Goal: Task Accomplishment & Management: Manage account settings

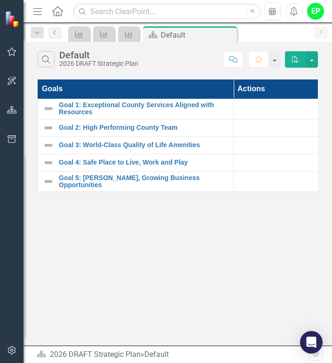
drag, startPoint x: 279, startPoint y: 216, endPoint x: 269, endPoint y: 209, distance: 12.8
click at [279, 216] on div "Search Default 2026 DRAFT Strategic Plan Comment Favorite PDF Goals Actions Goa…" at bounding box center [178, 194] width 308 height 304
drag, startPoint x: 222, startPoint y: 281, endPoint x: 266, endPoint y: 182, distance: 108.2
click at [266, 286] on div "Search Default 2026 DRAFT Strategic Plan Comment Favorite PDF Goals Actions Goa…" at bounding box center [178, 194] width 308 height 304
click at [253, 210] on div "Search Default 2026 DRAFT Strategic Plan Comment Favorite PDF Goals Actions Goa…" at bounding box center [178, 194] width 308 height 304
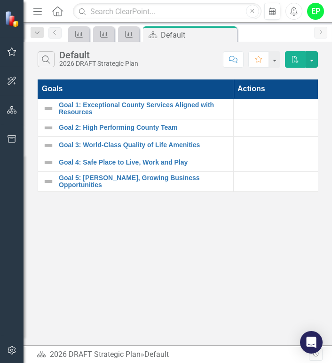
click at [88, 38] on div "Measure" at bounding box center [78, 34] width 21 height 16
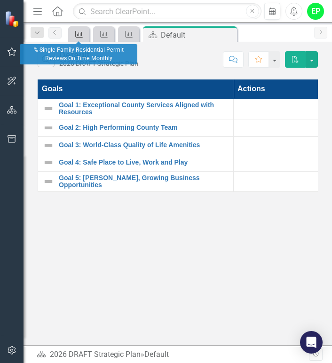
click at [75, 31] on icon "Measure" at bounding box center [78, 35] width 9 height 8
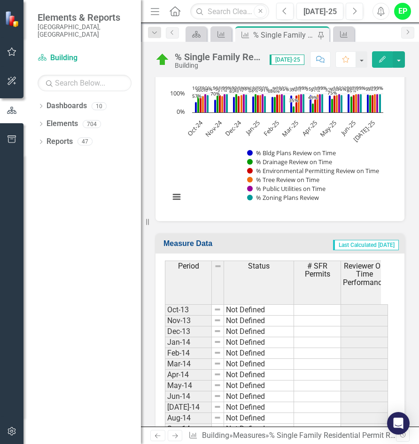
scroll to position [539, 0]
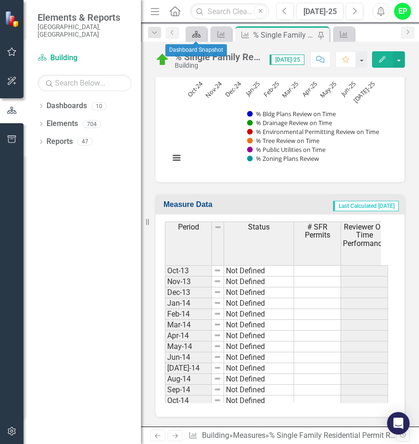
click at [192, 31] on icon "Dashboard" at bounding box center [196, 35] width 9 height 8
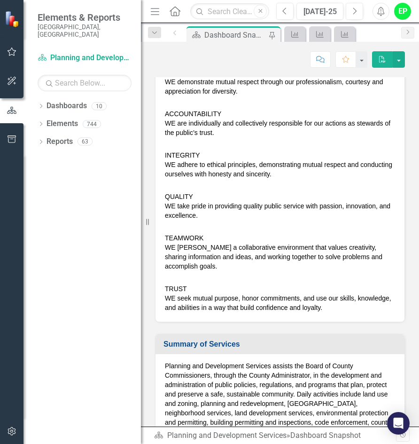
scroll to position [517, 0]
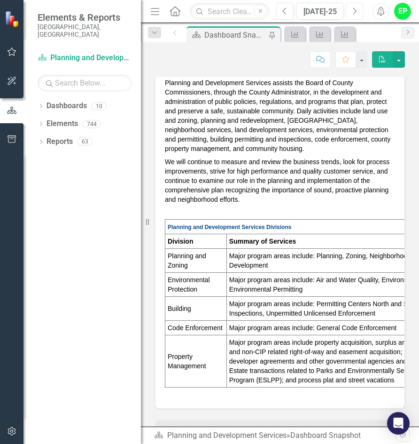
click at [355, 10] on icon "Next" at bounding box center [354, 11] width 5 height 8
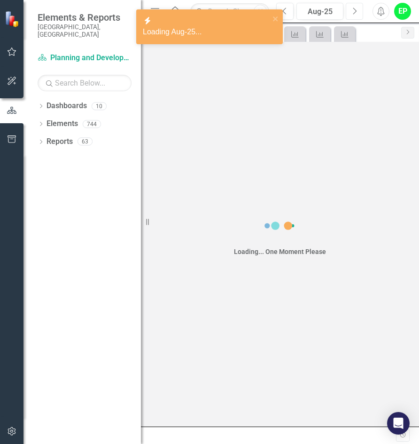
click at [355, 10] on icon "Next" at bounding box center [354, 11] width 5 height 8
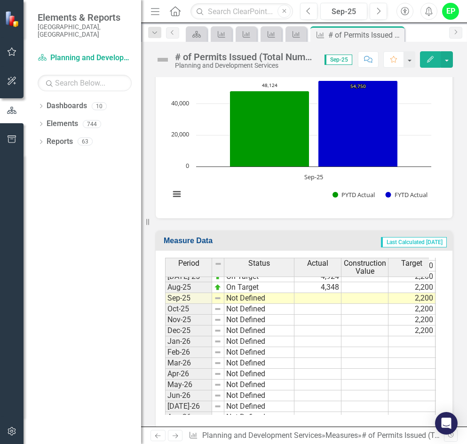
click at [328, 288] on tbody "Apr-24 Caution 4,639 2,200 -15% 4,702 27,754 32,683 May-24 Caution 4,605 2,200 …" at bounding box center [394, 298] width 458 height 379
click at [328, 293] on td at bounding box center [317, 298] width 47 height 11
click at [318, 292] on div at bounding box center [317, 292] width 47 height 1
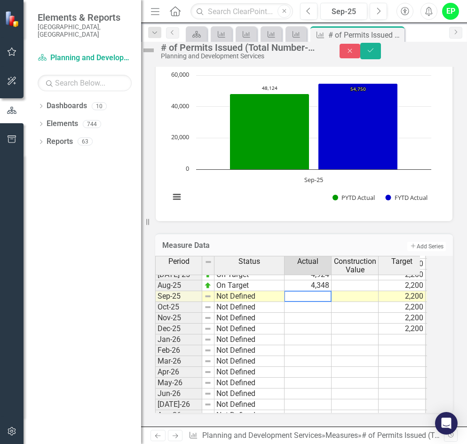
click at [319, 291] on textarea at bounding box center [307, 296] width 47 height 11
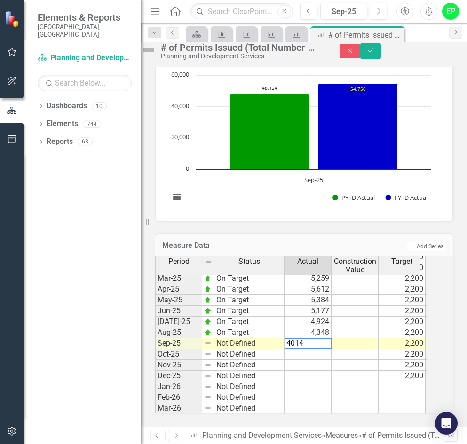
type textarea "4014"
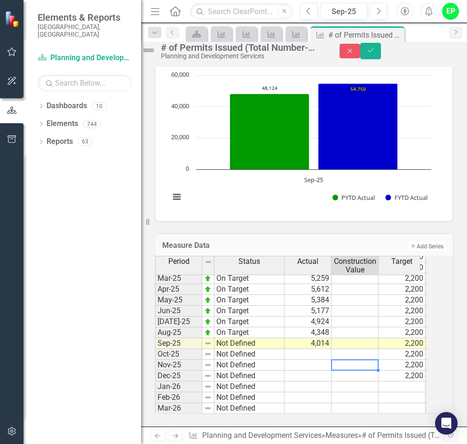
click at [374, 355] on tbody "Apr-24 Caution 4,639 2,200 -15% 4,702 27,754 32,683 May-24 Caution 4,605 2,200 …" at bounding box center [384, 343] width 458 height 379
click at [375, 54] on icon "Save" at bounding box center [370, 50] width 8 height 7
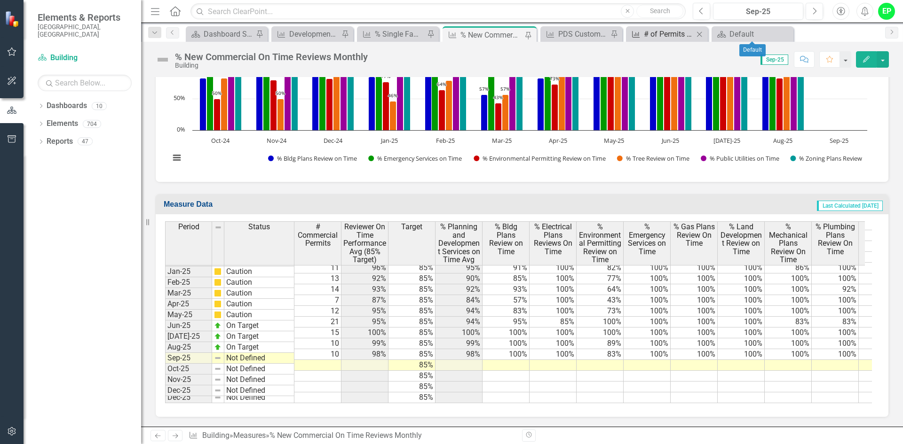
click at [671, 32] on div "# of Permits Issued (Total Number-ALL permit types including Permitting and Ins…" at bounding box center [669, 34] width 50 height 12
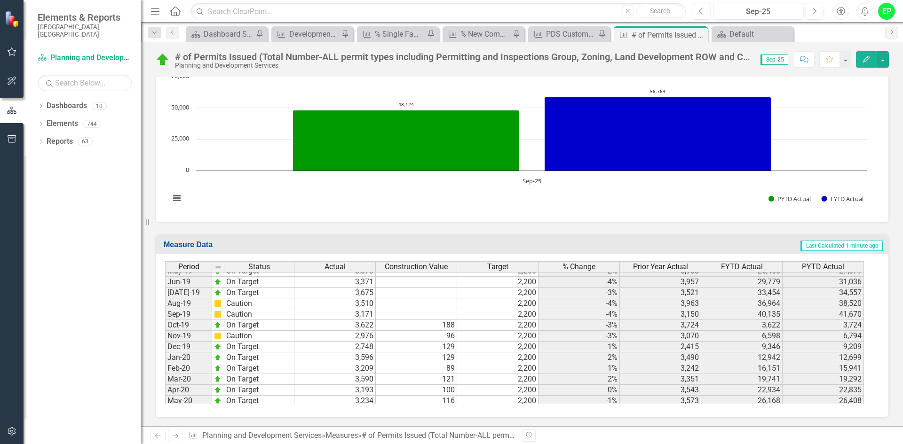
scroll to position [1350, 0]
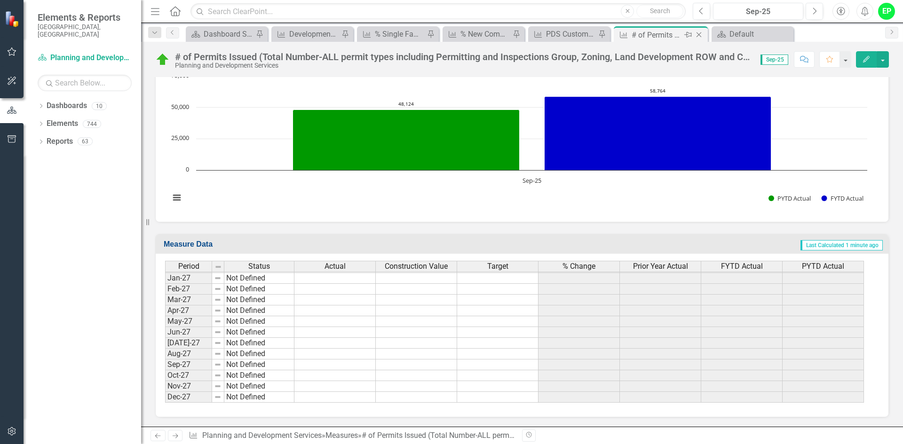
click at [700, 35] on icon "Close" at bounding box center [698, 35] width 9 height 8
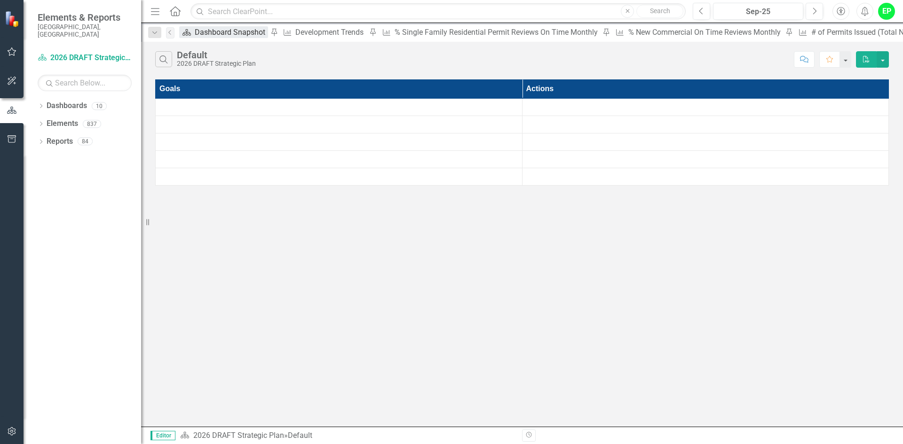
click at [206, 35] on div "Dashboard Snapshot" at bounding box center [231, 32] width 73 height 12
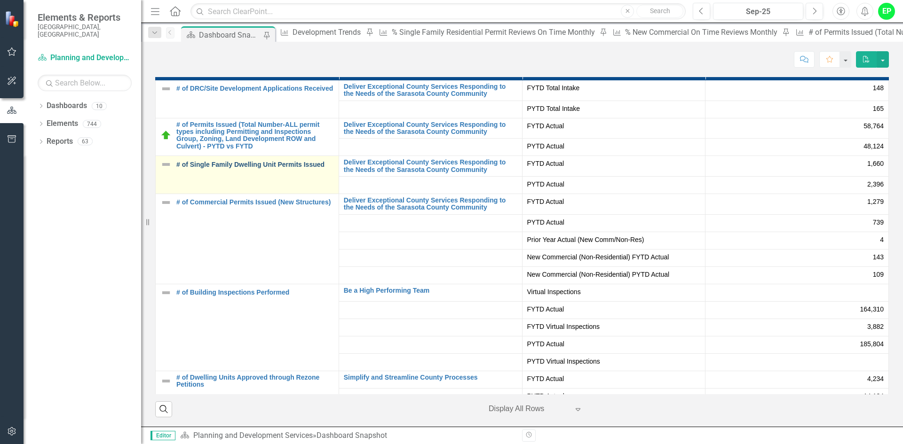
click at [267, 165] on link "# of Single Family Dwelling Unit Permits Issued" at bounding box center [255, 164] width 158 height 7
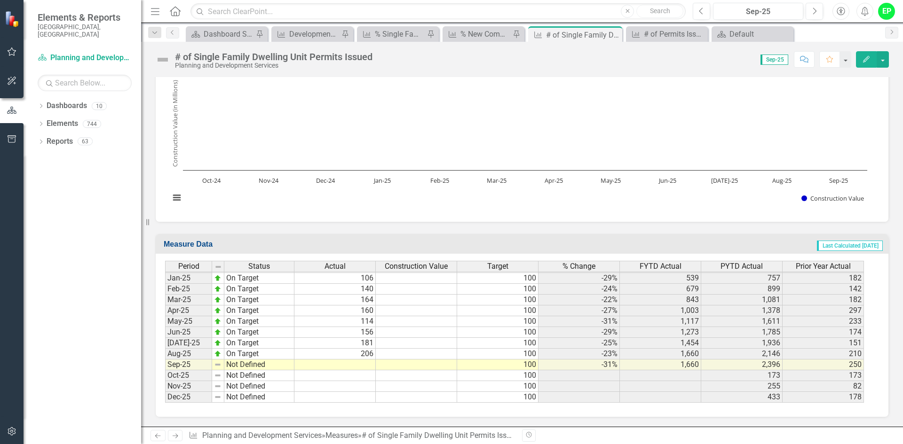
click at [337, 369] on td at bounding box center [334, 365] width 81 height 11
click at [349, 363] on td at bounding box center [334, 365] width 81 height 11
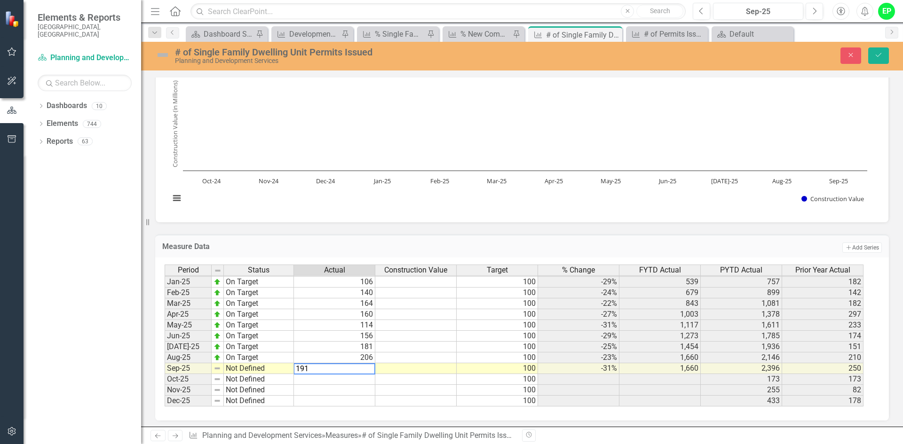
type textarea "191"
click at [231, 370] on td "Not Defined" at bounding box center [259, 368] width 70 height 11
click at [267, 370] on td "Not Defined" at bounding box center [259, 368] width 70 height 11
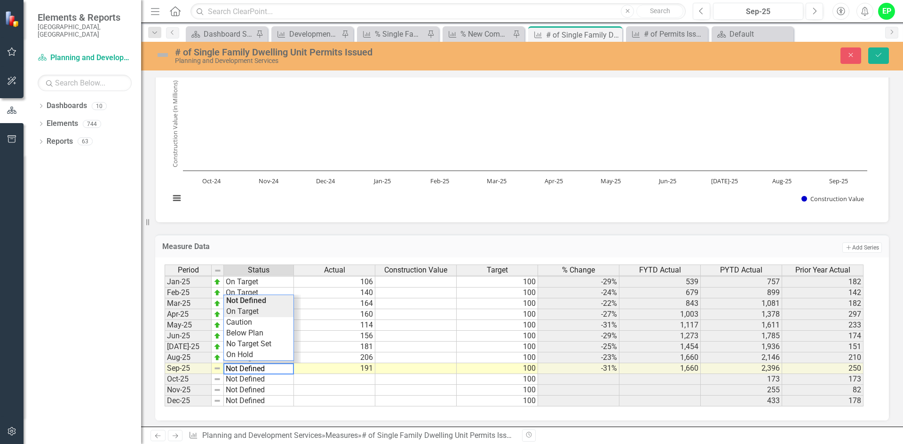
type textarea "On Target"
click at [252, 314] on div "Period Status Actual Construction Value Target % Change FYTD Actual PYTD Actual…" at bounding box center [519, 336] width 708 height 142
click at [873, 57] on button "Save" at bounding box center [878, 55] width 21 height 16
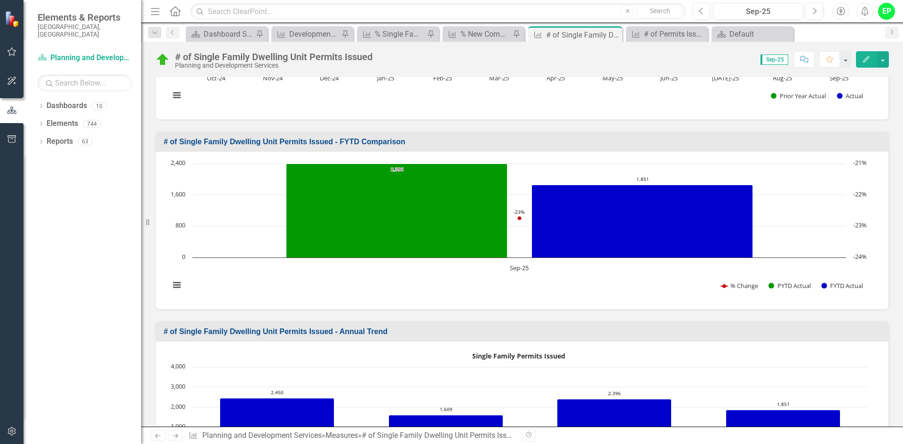
click at [745, 138] on h3 "# of Single Family Dwelling Unit Permits Issued - FYTD Comparison" at bounding box center [524, 142] width 720 height 8
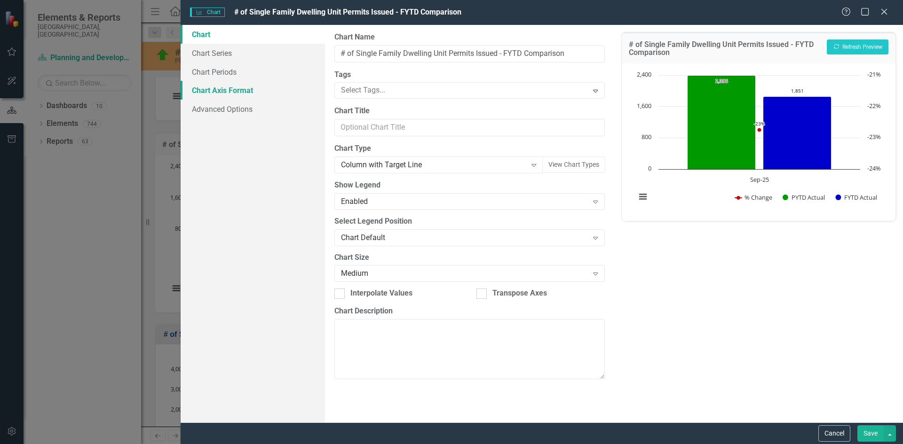
click at [239, 87] on link "Chart Axis Format" at bounding box center [253, 90] width 144 height 19
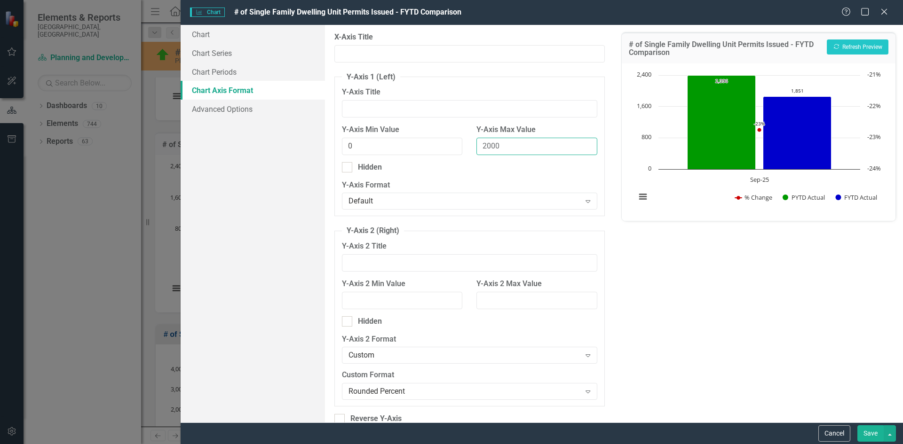
drag, startPoint x: 499, startPoint y: 147, endPoint x: 476, endPoint y: 145, distance: 23.1
click at [476, 145] on input "2000" at bounding box center [536, 146] width 120 height 17
type input "2600"
click at [851, 42] on button "Recalculate Refresh Preview" at bounding box center [858, 46] width 62 height 15
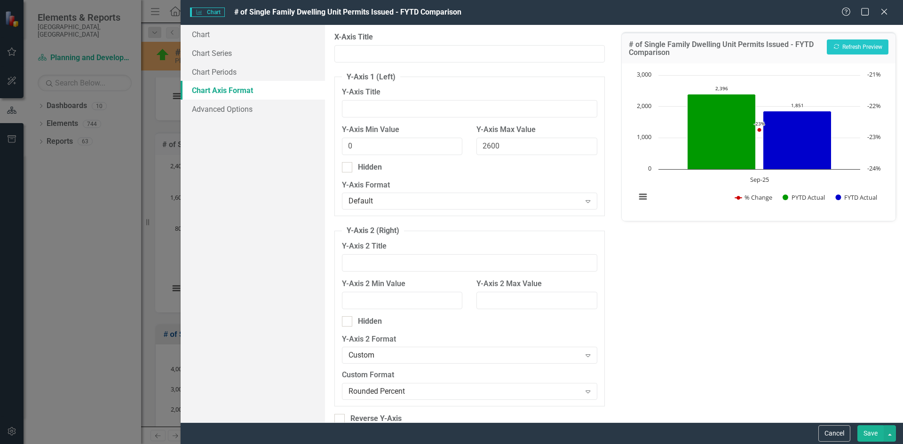
click at [876, 433] on button "Save" at bounding box center [870, 434] width 26 height 16
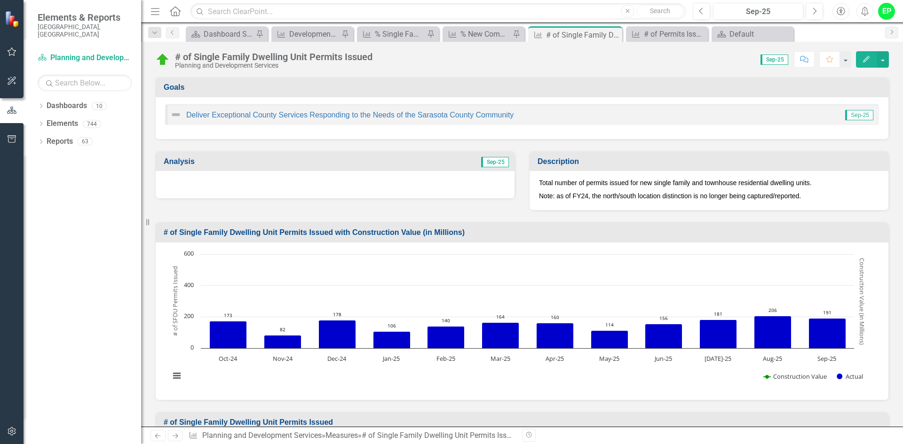
click at [424, 155] on td "Sep-25" at bounding box center [426, 163] width 166 height 16
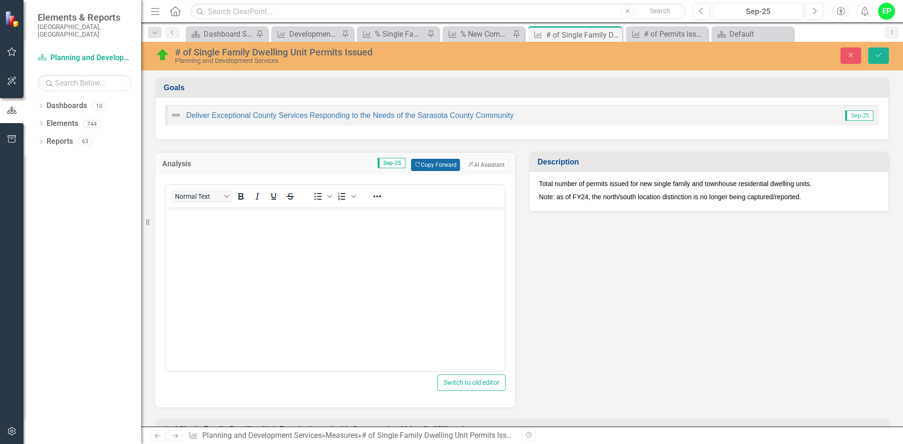
click at [430, 166] on button "Copy Forward Copy Forward" at bounding box center [435, 165] width 48 height 12
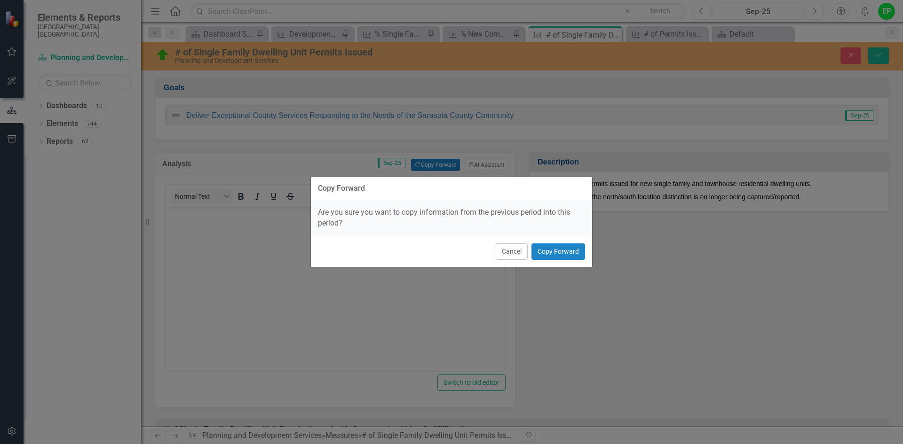
click at [585, 253] on div "Cancel Copy Forward" at bounding box center [451, 251] width 281 height 31
click at [572, 254] on button "Copy Forward" at bounding box center [558, 252] width 54 height 16
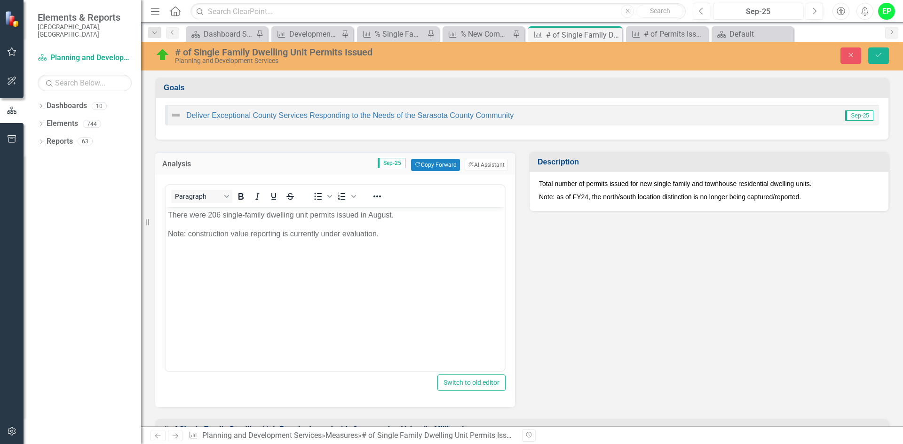
click at [245, 226] on body "There were 206 single-family dwelling unit permits issued in August. Note: cons…" at bounding box center [335, 277] width 339 height 141
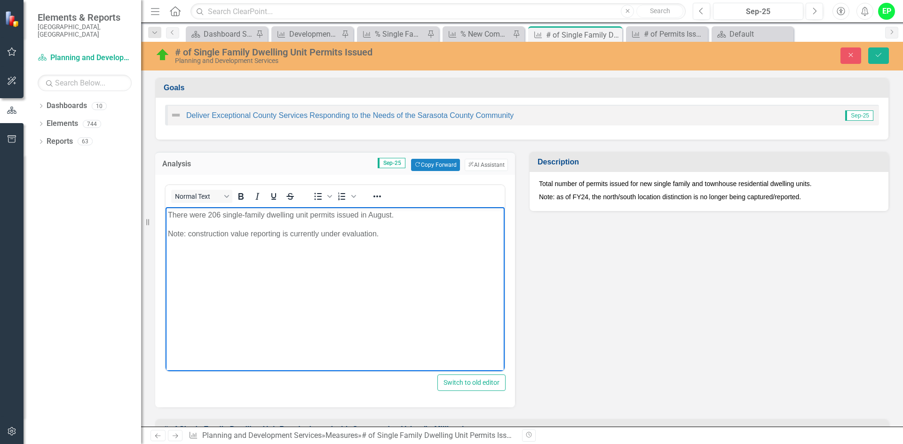
click at [217, 215] on p "There were 206 single-family dwelling unit permits issued in August." at bounding box center [335, 215] width 334 height 11
drag, startPoint x: 220, startPoint y: 215, endPoint x: 210, endPoint y: 214, distance: 9.9
click at [210, 214] on p "There were 206 single-family dwelling unit permits issued in August." at bounding box center [335, 215] width 334 height 11
drag, startPoint x: 369, startPoint y: 213, endPoint x: 391, endPoint y: 212, distance: 22.1
click at [391, 212] on p "There were 191 single-family dwelling unit permits issued in August." at bounding box center [335, 215] width 334 height 11
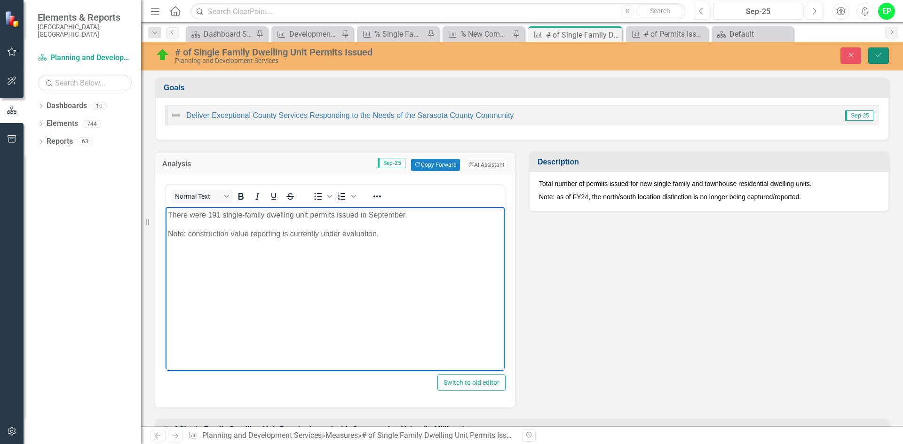
click at [884, 59] on button "Save" at bounding box center [878, 55] width 21 height 16
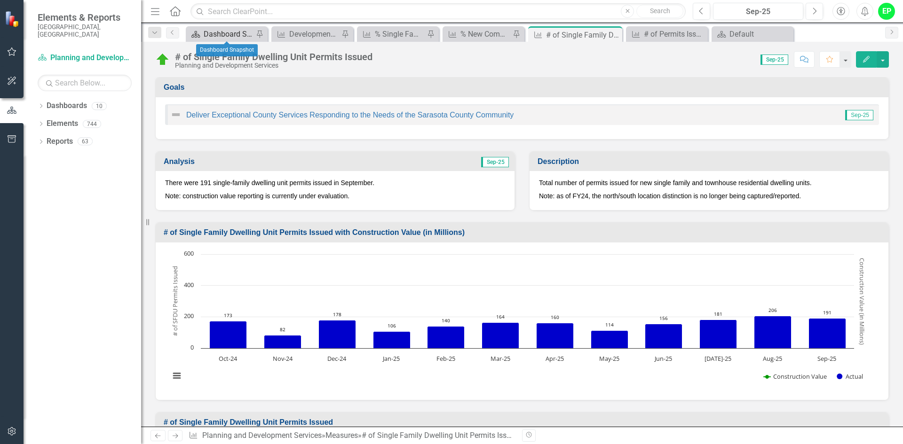
click at [210, 30] on div "Dashboard Snapshot" at bounding box center [229, 34] width 50 height 12
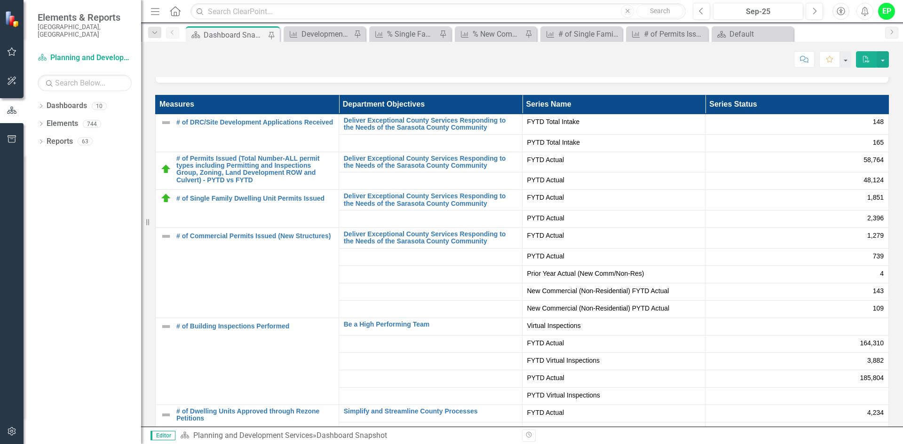
scroll to position [2362, 0]
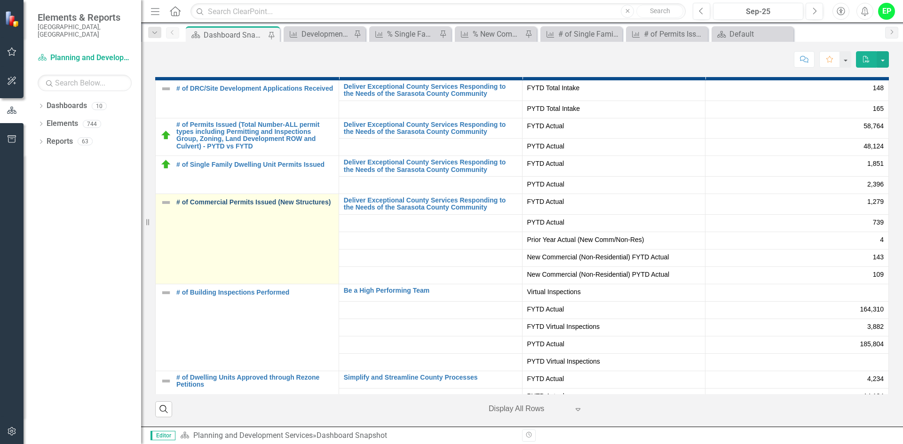
click at [221, 204] on link "# of Commercial Permits Issued (New Structures)" at bounding box center [255, 202] width 158 height 7
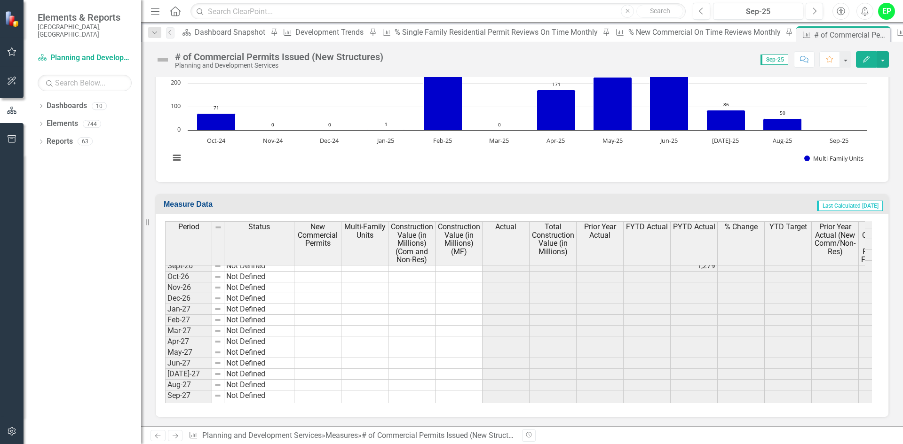
scroll to position [1890, 0]
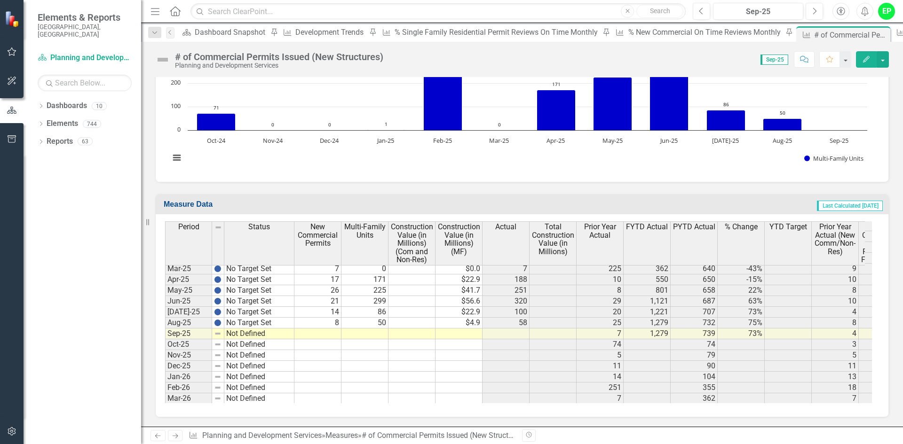
click at [326, 332] on tbody "Nov-23 No Target Set 10 0 $ 0.00 $0.0 10 $ 0.00 63 21 190 -89% 22 21 38 -80.95%…" at bounding box center [653, 279] width 976 height 379
type textarea "12"
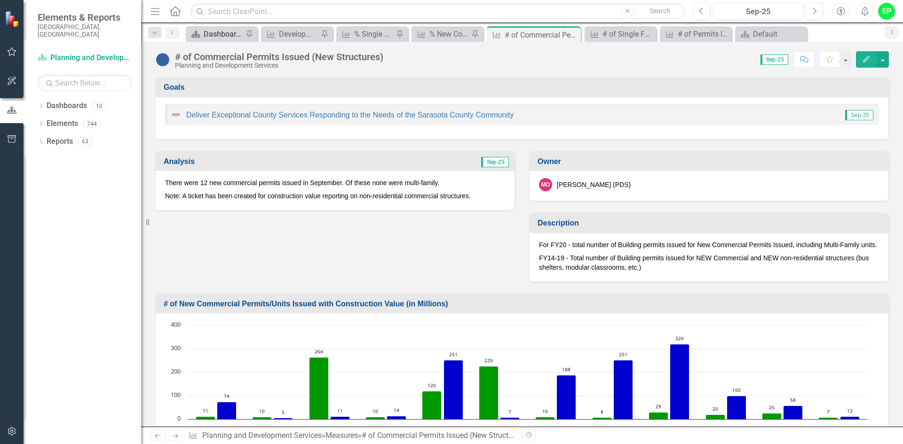
click at [210, 31] on div "Dashboard Snapshot" at bounding box center [223, 34] width 39 height 12
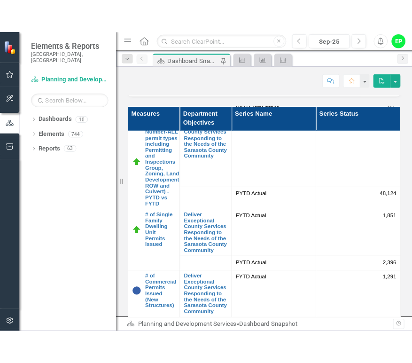
scroll to position [2761, 0]
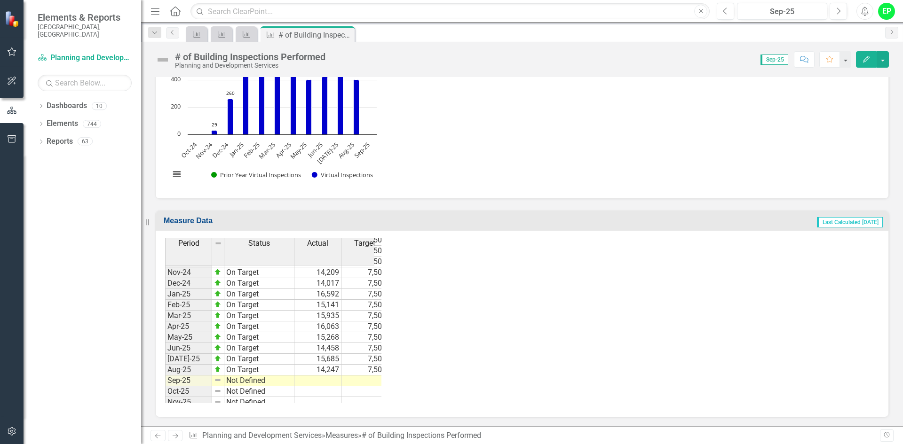
scroll to position [601, 0]
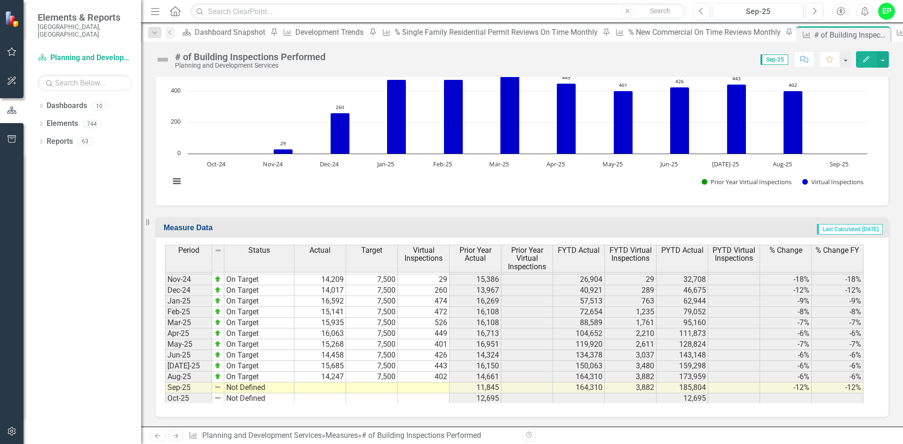
click at [331, 387] on td at bounding box center [320, 388] width 52 height 11
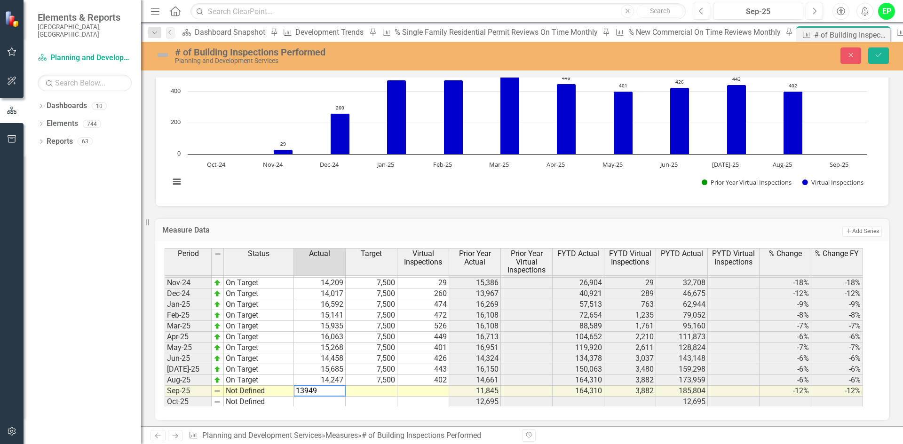
type textarea "13949"
click at [380, 387] on td at bounding box center [372, 391] width 52 height 11
click at [417, 393] on td at bounding box center [423, 391] width 52 height 11
click at [379, 389] on td at bounding box center [372, 391] width 52 height 11
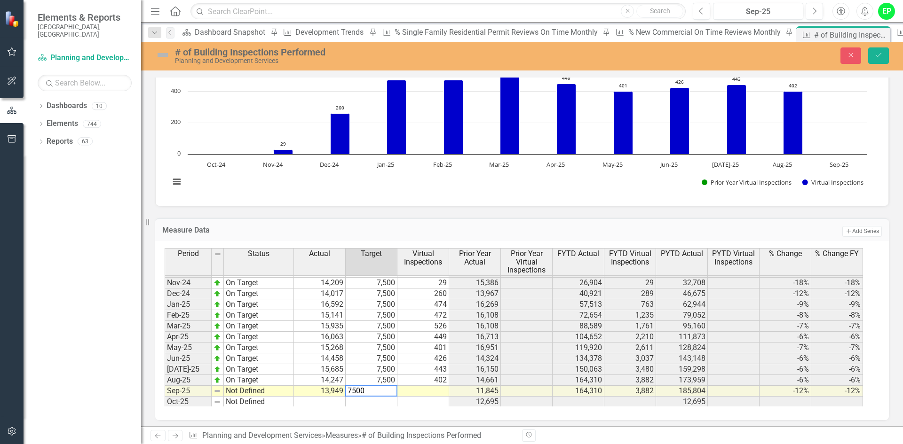
type textarea "7500"
click at [428, 390] on td at bounding box center [423, 391] width 52 height 11
click at [475, 210] on div "Measure Data Add Add Series Period Status Actual Target Virtual Inspections Pri…" at bounding box center [522, 313] width 748 height 214
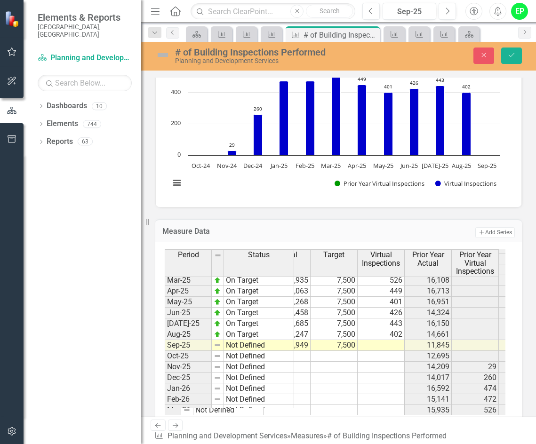
scroll to position [0, 53]
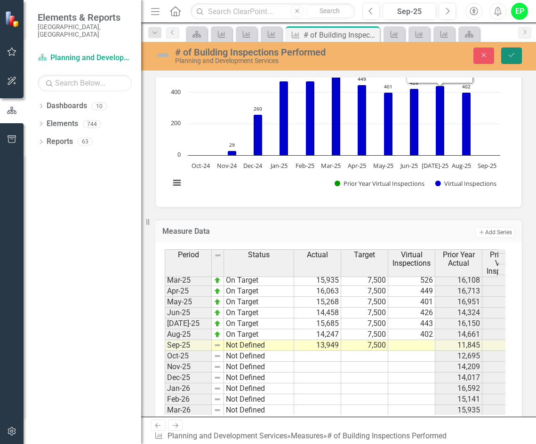
click at [516, 53] on button "Save" at bounding box center [511, 55] width 21 height 16
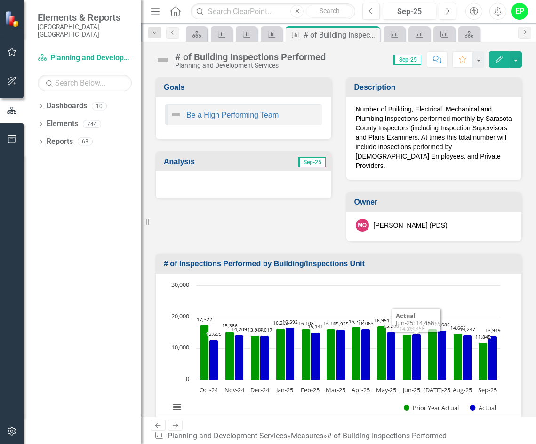
click at [436, 254] on div "# of Inspections Performed by Building/Inspections Unit" at bounding box center [338, 264] width 365 height 20
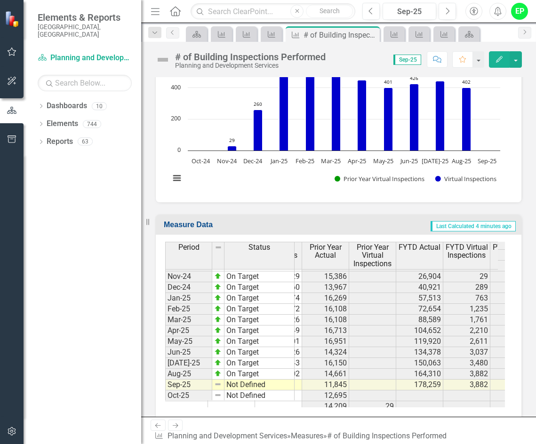
scroll to position [0, 84]
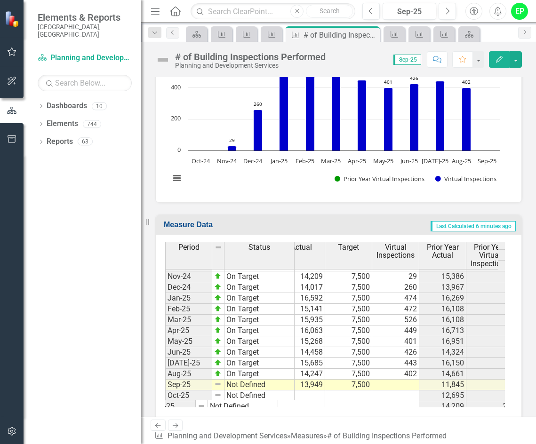
click at [407, 382] on tbody "Aug-24 On Target 14,661 7,500 9,031 173,959 176,217 -1% -1% Sep-24 On Target 11…" at bounding box center [472, 427] width 647 height 379
click at [407, 382] on td at bounding box center [395, 384] width 47 height 11
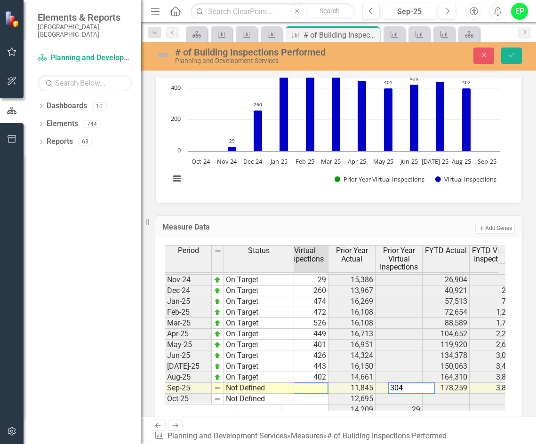
scroll to position [0, 0]
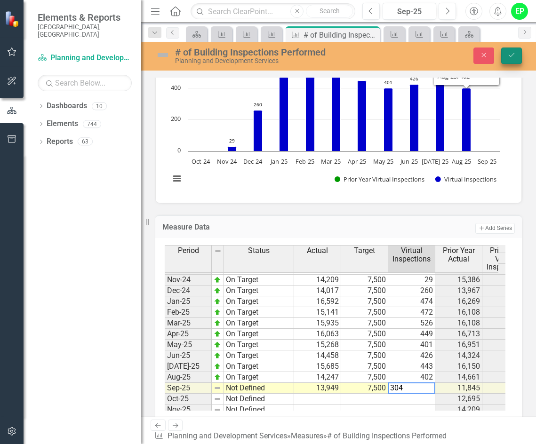
type textarea "304"
click at [503, 52] on button "Save" at bounding box center [511, 55] width 21 height 16
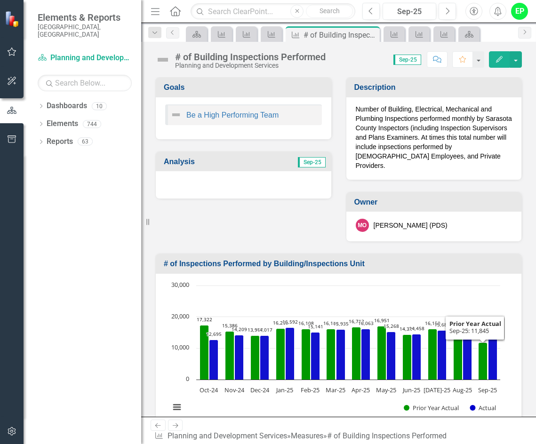
scroll to position [153, 0]
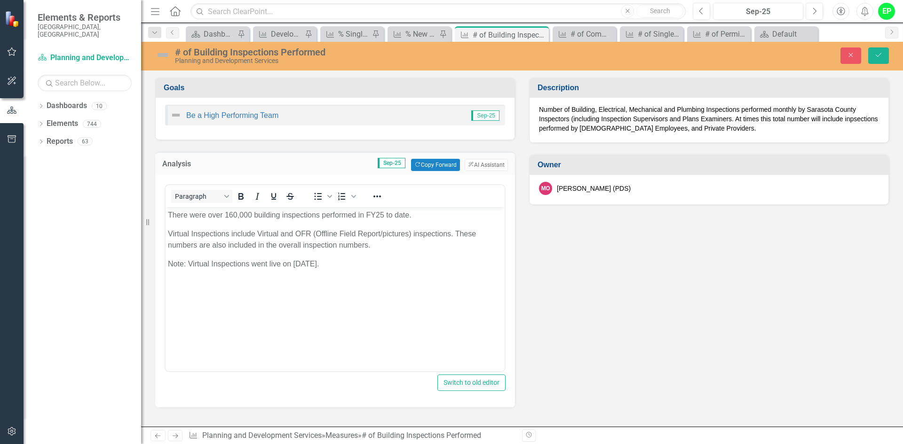
scroll to position [235, 0]
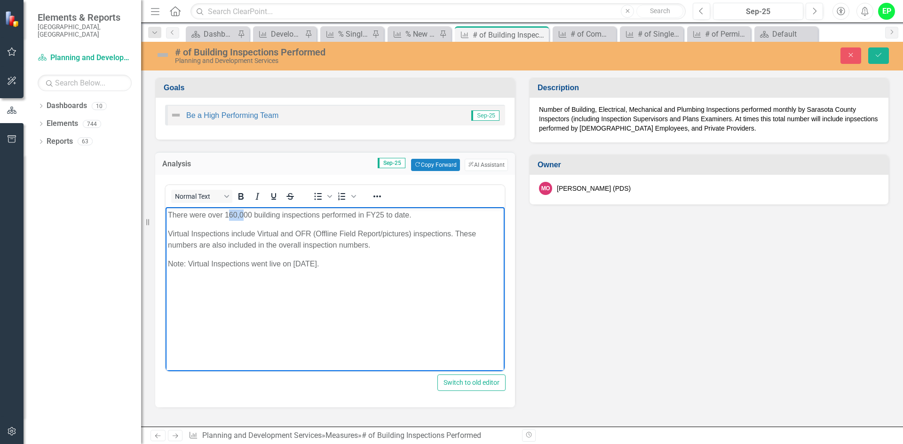
drag, startPoint x: 227, startPoint y: 213, endPoint x: 245, endPoint y: 215, distance: 18.6
click at [245, 215] on p "There were over 160,000 building inspections performed in FY25 to date." at bounding box center [335, 215] width 334 height 11
drag, startPoint x: 253, startPoint y: 214, endPoint x: 228, endPoint y: 218, distance: 25.7
click at [228, 218] on p "There were over 160,000 building inspections performed in FY25 to date." at bounding box center [335, 215] width 334 height 11
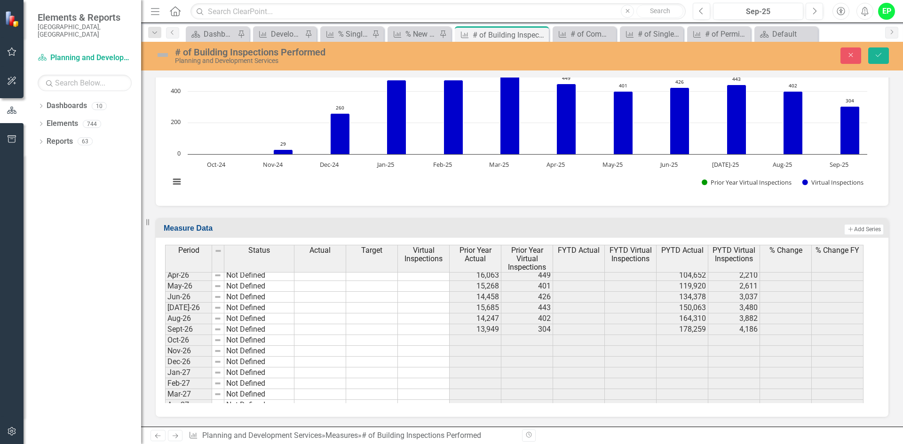
scroll to position [0, 0]
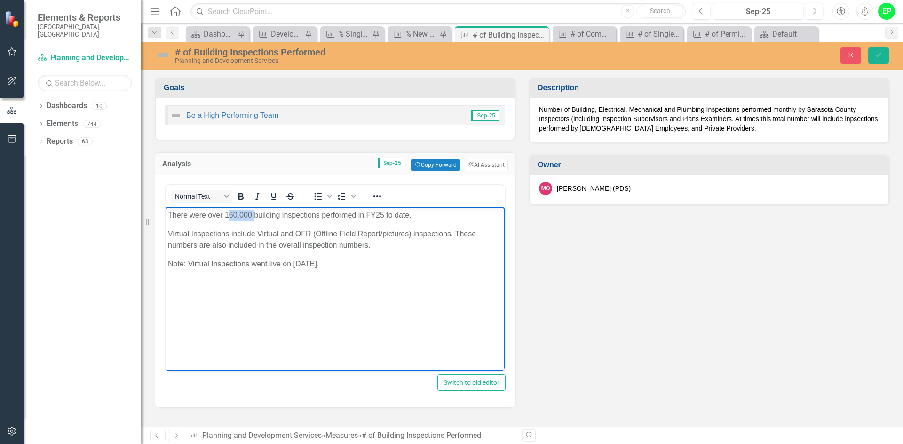
click at [234, 217] on p "There were over 160,000 building inspections performed in FY25 to date." at bounding box center [335, 215] width 334 height 11
drag, startPoint x: 237, startPoint y: 215, endPoint x: 231, endPoint y: 215, distance: 5.7
click at [231, 215] on p "There were over 160,000 building inspections performed in FY25 to date." at bounding box center [335, 215] width 334 height 11
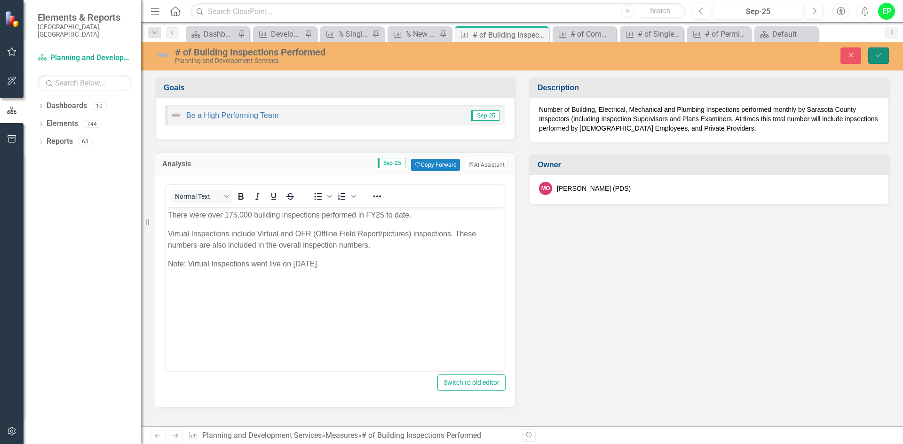
click at [883, 59] on button "Save" at bounding box center [878, 55] width 21 height 16
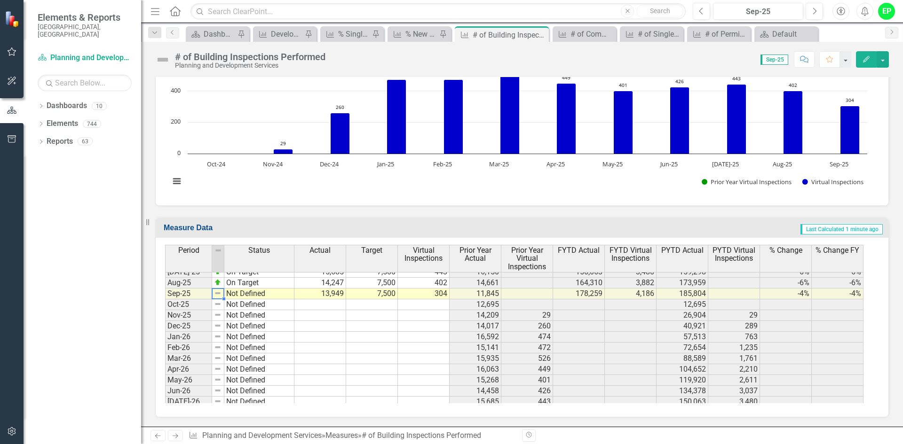
click at [165, 288] on div "Period Status Aug-24 On Target Sep-24 On Target Oct-24 On Target Nov-24 On Targ…" at bounding box center [165, 323] width 0 height 407
click at [217, 289] on div at bounding box center [218, 288] width 12 height 1
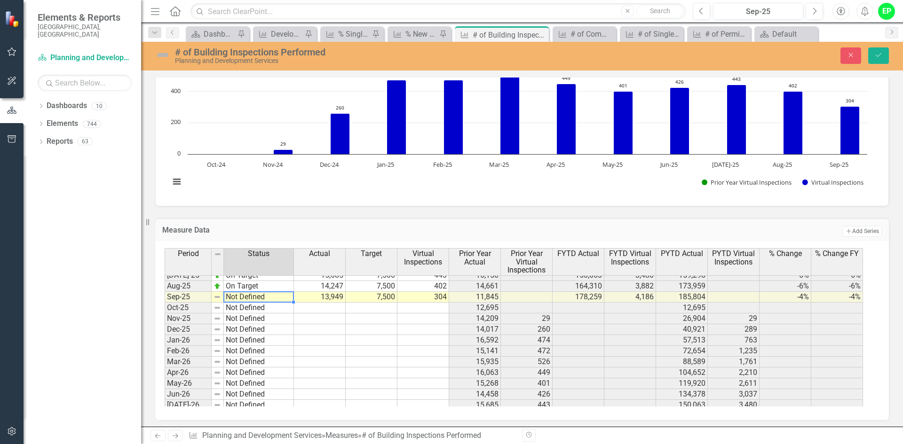
click at [242, 295] on td "Not Defined" at bounding box center [259, 297] width 70 height 11
type textarea "On Target"
click at [255, 307] on div "Period Status Actual Target Virtual Inspections Prior Year Actual Prior Year Vi…" at bounding box center [519, 327] width 708 height 158
click at [870, 54] on button "Save" at bounding box center [878, 55] width 21 height 16
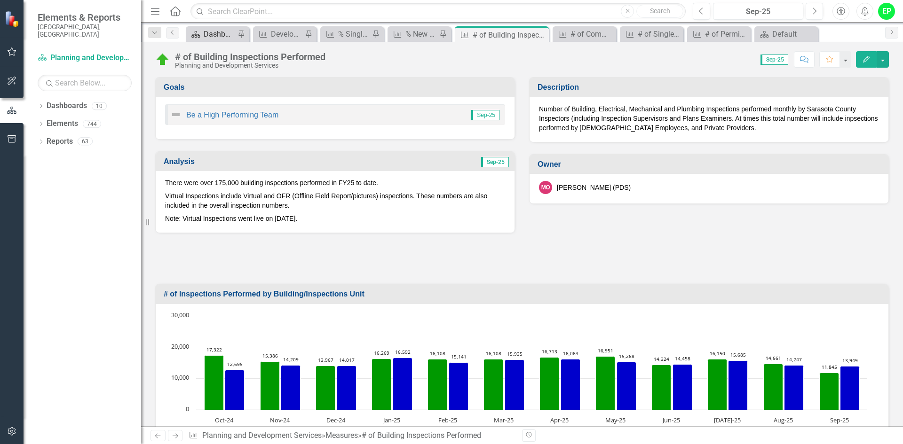
click at [211, 33] on div "Dashboard Snapshot" at bounding box center [220, 34] width 32 height 12
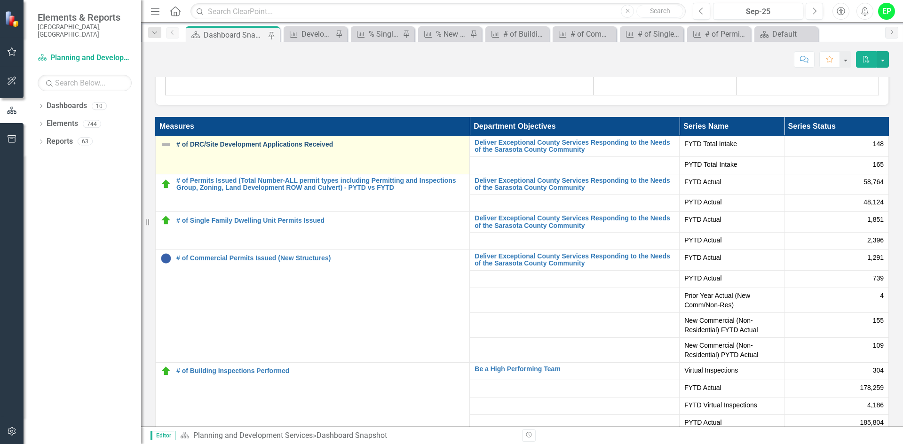
click at [286, 146] on link "# of DRC/Site Development Applications Received" at bounding box center [320, 144] width 288 height 7
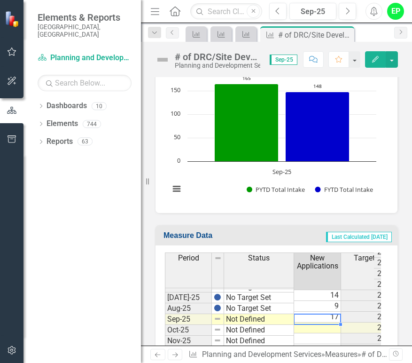
click at [327, 323] on td at bounding box center [317, 328] width 47 height 11
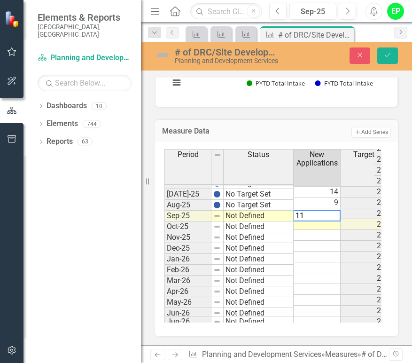
type textarea "11"
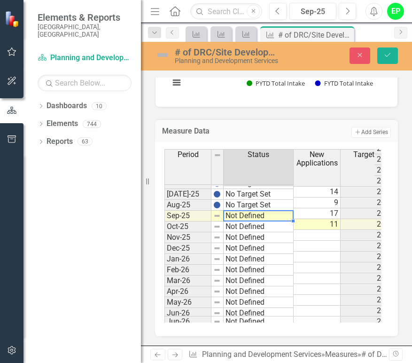
click at [272, 212] on td "Not Defined" at bounding box center [259, 216] width 70 height 11
click at [273, 213] on td "Not Defined" at bounding box center [259, 216] width 70 height 11
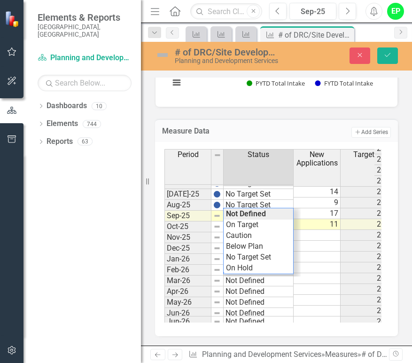
click at [273, 213] on div "Period Status New Applications Target Target YTD Prior Year Total Intake FYTD T…" at bounding box center [273, 236] width 217 height 174
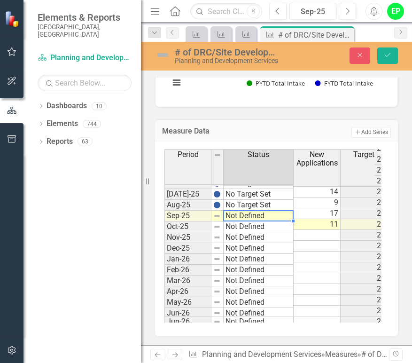
click at [274, 215] on td "Not Defined" at bounding box center [259, 216] width 70 height 11
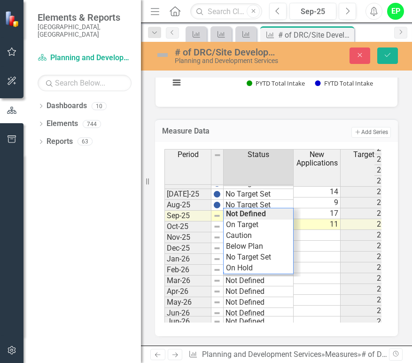
click at [247, 262] on div "Period Status New Applications Target Target YTD Prior Year Total Intake FYTD T…" at bounding box center [273, 236] width 217 height 174
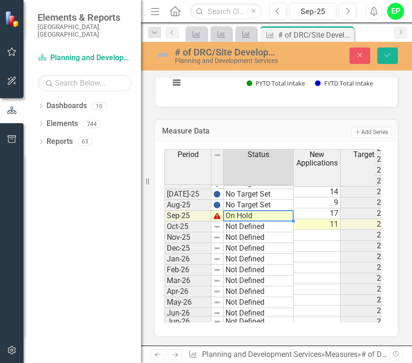
click at [260, 213] on td "On Hold" at bounding box center [259, 216] width 70 height 11
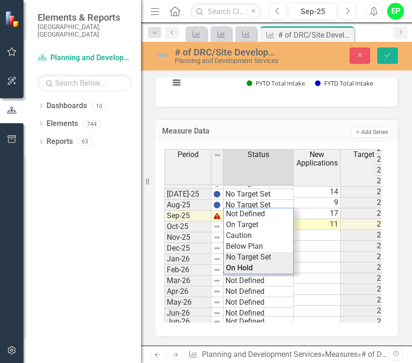
type textarea "No Target Set"
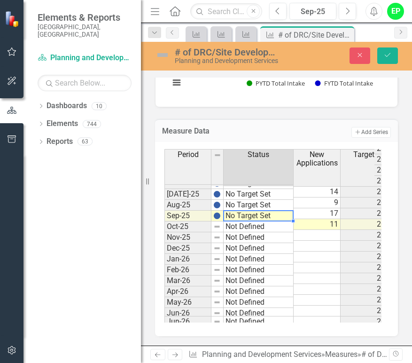
click at [259, 255] on div "Period Status New Applications Target Target YTD Prior Year Total Intake FYTD T…" at bounding box center [273, 236] width 217 height 174
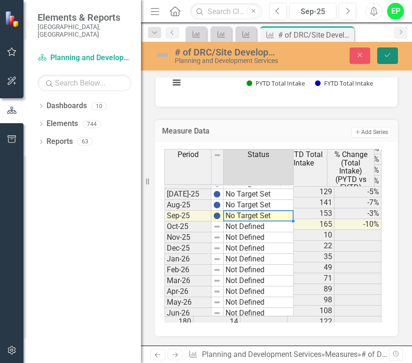
click at [384, 60] on button "Save" at bounding box center [388, 55] width 21 height 16
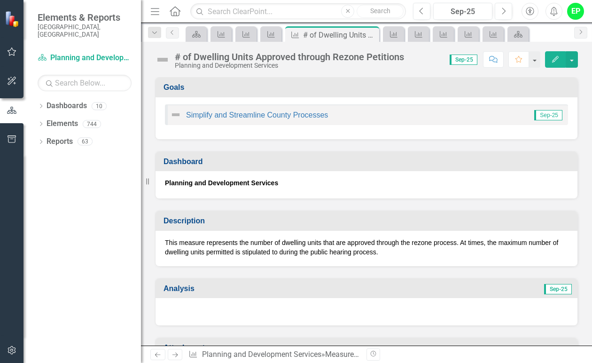
scroll to position [1787, 0]
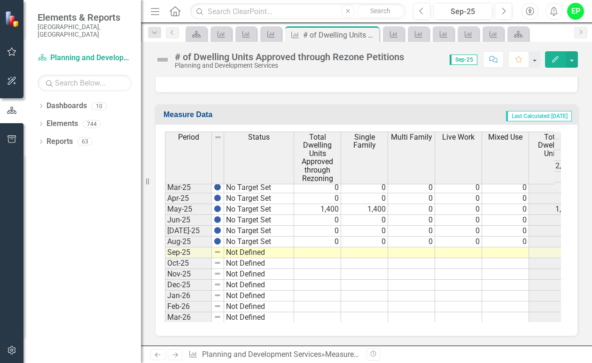
click at [419, 273] on td at bounding box center [411, 274] width 47 height 11
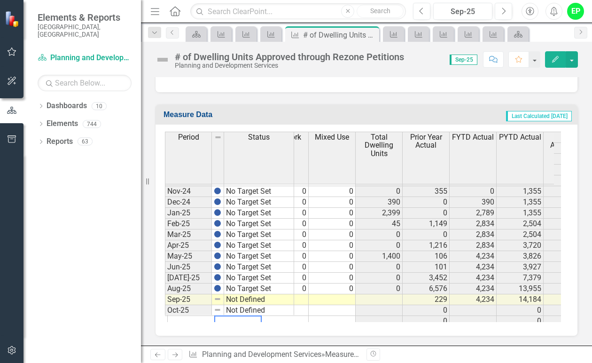
scroll to position [0, 0]
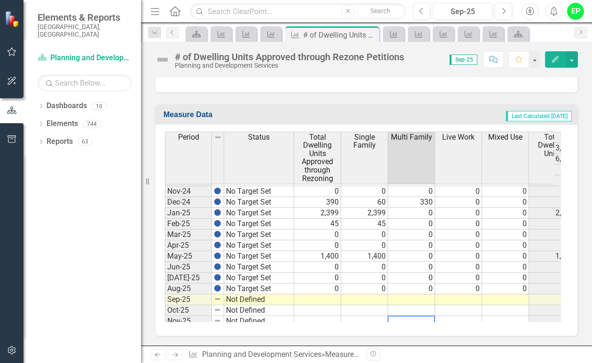
click at [318, 297] on td at bounding box center [317, 299] width 47 height 11
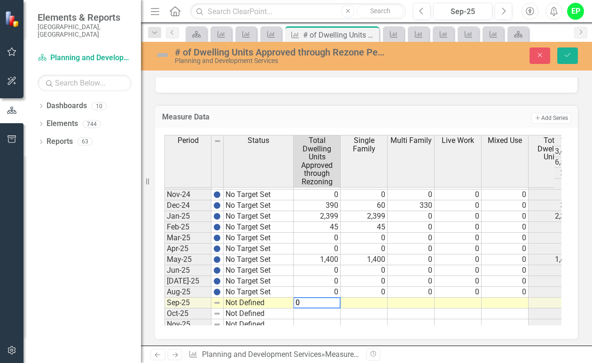
type textarea "0"
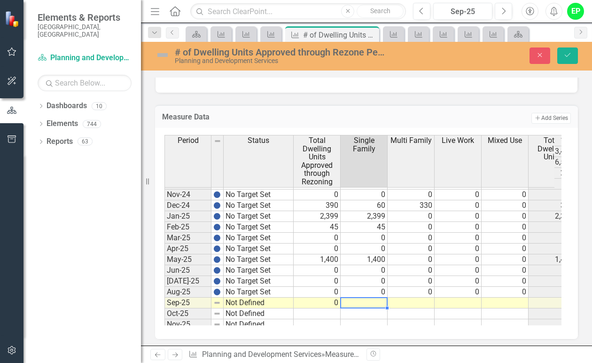
click at [362, 305] on td at bounding box center [364, 303] width 47 height 11
type textarea "0"
click at [414, 303] on td at bounding box center [411, 303] width 47 height 11
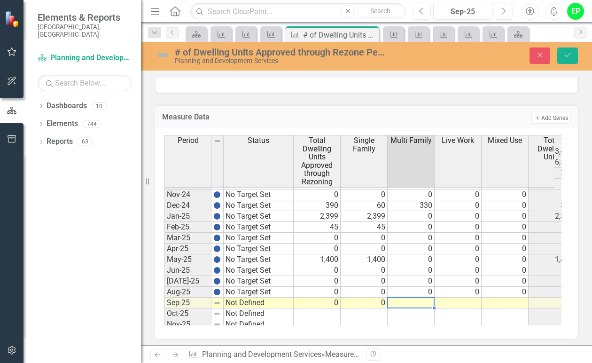
type textarea "0"
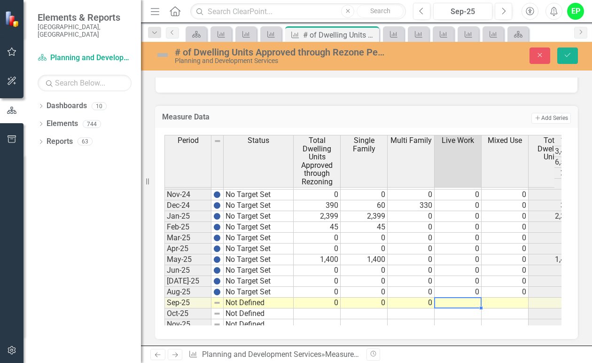
click at [453, 301] on td at bounding box center [458, 303] width 47 height 11
type textarea "0"
click at [505, 304] on td at bounding box center [505, 303] width 47 height 11
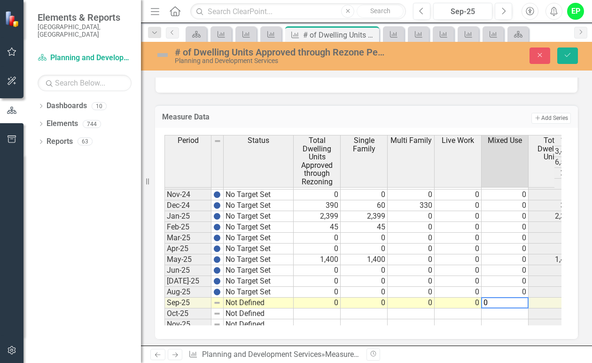
type textarea "0"
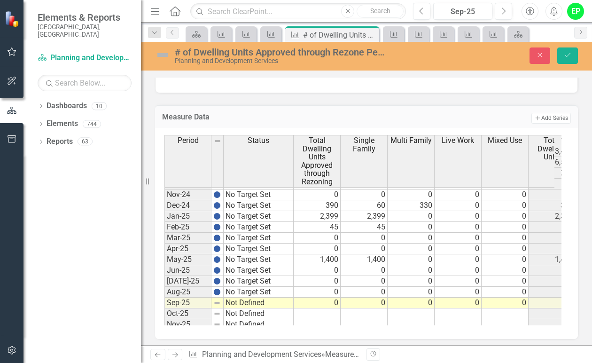
click at [359, 325] on div "Period Status Total Dwelling Units Approved through Rezoning Single Family Mult…" at bounding box center [366, 233] width 423 height 211
click at [572, 57] on button "Save" at bounding box center [568, 55] width 21 height 16
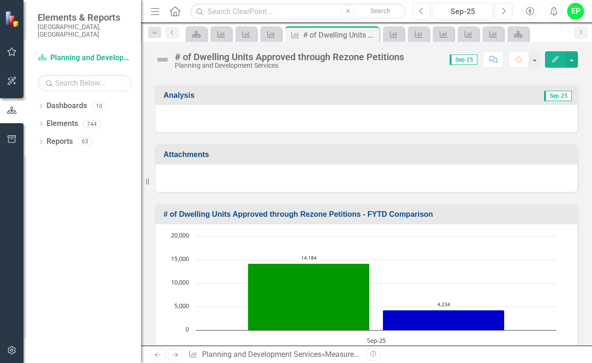
scroll to position [94, 0]
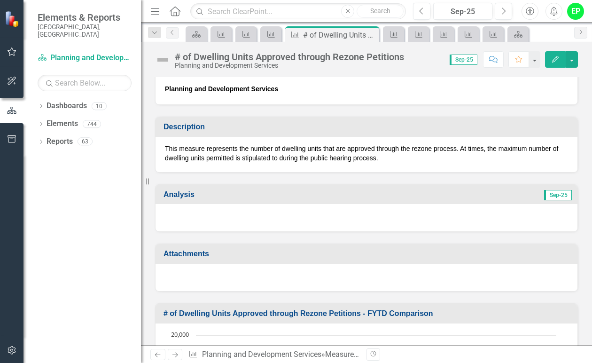
click at [249, 188] on td "Analysis" at bounding box center [270, 196] width 213 height 16
click at [246, 188] on td "Analysis" at bounding box center [270, 196] width 213 height 16
click at [210, 193] on h3 "Analysis" at bounding box center [270, 194] width 213 height 8
click at [209, 193] on h3 "Analysis" at bounding box center [270, 194] width 213 height 8
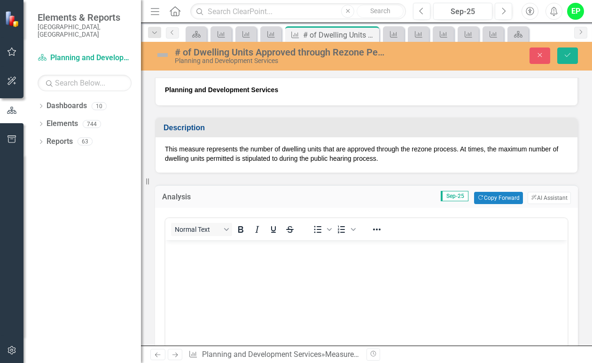
scroll to position [0, 0]
click at [485, 199] on button "Copy Forward Copy Forward" at bounding box center [498, 198] width 48 height 12
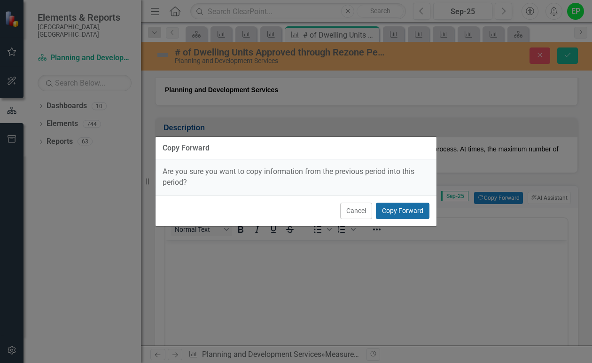
click at [406, 211] on button "Copy Forward" at bounding box center [403, 211] width 54 height 16
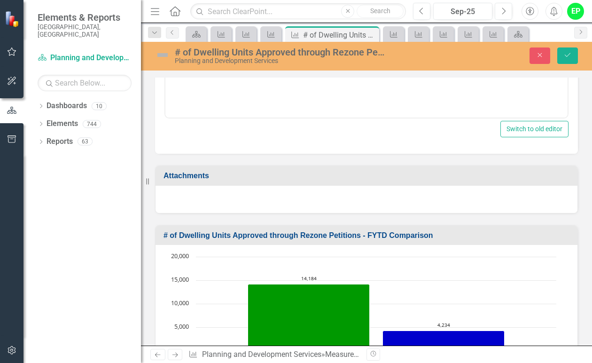
scroll to position [376, 0]
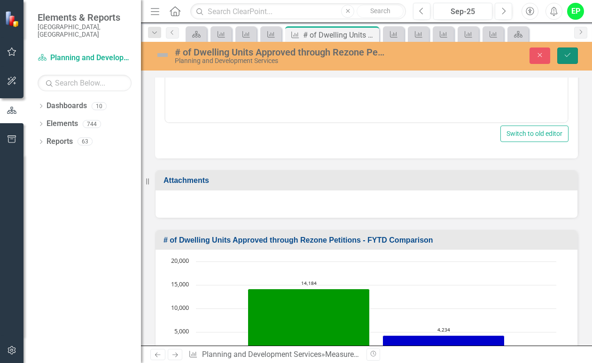
click at [568, 55] on icon "Save" at bounding box center [568, 55] width 8 height 7
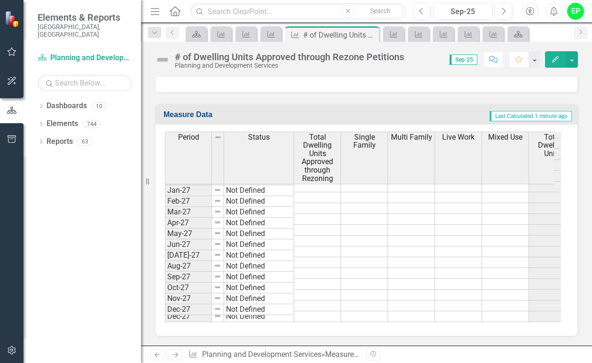
scroll to position [1740, 0]
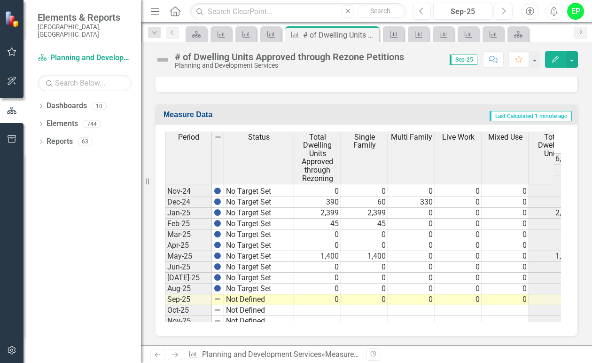
click at [249, 299] on tbody "Aug-24 No Target Set Sep-24 No Target Set Oct-24 No Target Set Nov-24 No Target…" at bounding box center [229, 342] width 129 height 379
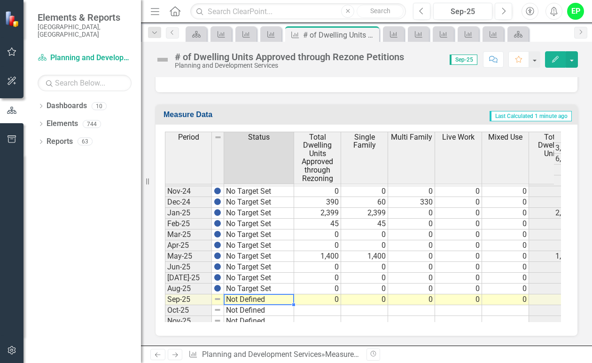
click at [249, 299] on td "Not Defined" at bounding box center [259, 299] width 70 height 11
click at [241, 299] on td "Not Defined" at bounding box center [259, 299] width 70 height 11
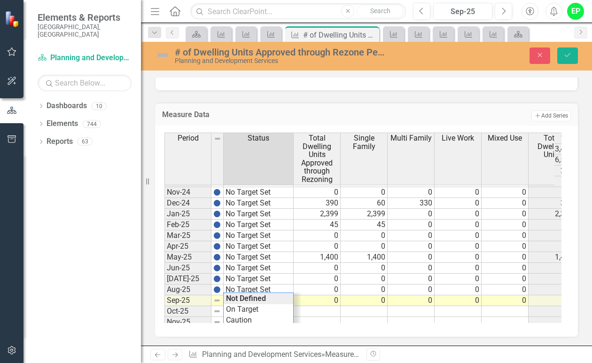
scroll to position [0, 0]
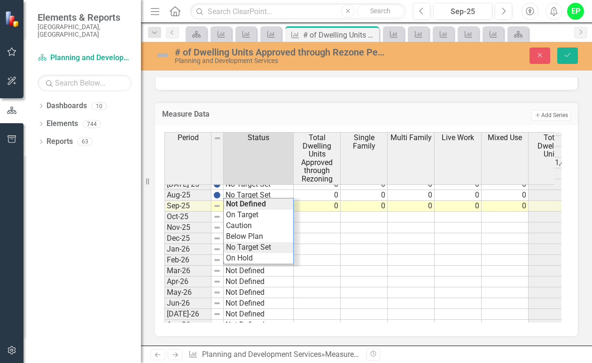
type textarea "No Target Set"
click at [245, 245] on div "Period Status Total Dwelling Units Approved through Rezoning Single Family Mult…" at bounding box center [363, 227] width 397 height 190
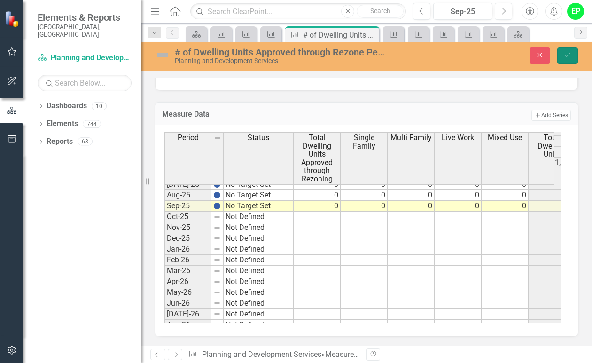
click at [565, 55] on icon "Save" at bounding box center [568, 55] width 8 height 7
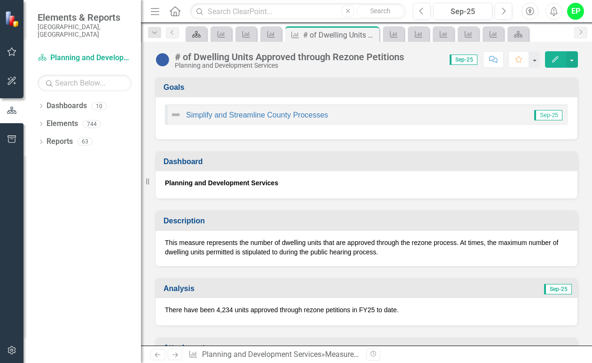
click at [201, 34] on icon "Dashboard" at bounding box center [196, 35] width 9 height 8
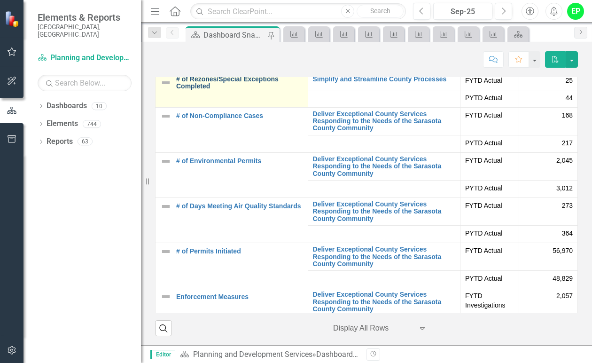
click at [234, 90] on link "# of Rezones/Special Exceptions Completed" at bounding box center [239, 83] width 127 height 15
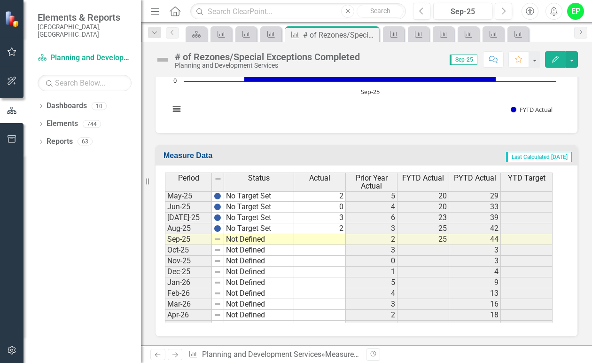
click at [165, 234] on div "Period Status Actual Prior Year Actual FYTD Actual PYTD Actual YTD Target Apr-2…" at bounding box center [165, 348] width 0 height 377
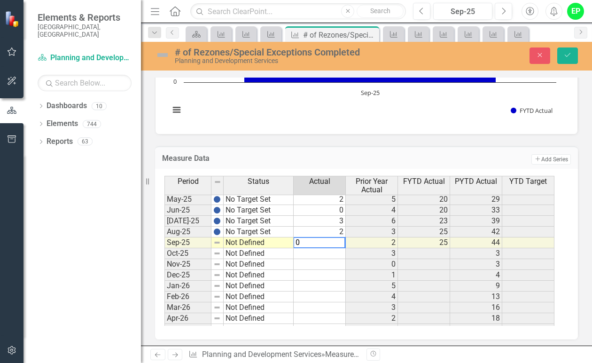
type textarea "0"
click at [568, 54] on icon "Save" at bounding box center [568, 55] width 8 height 7
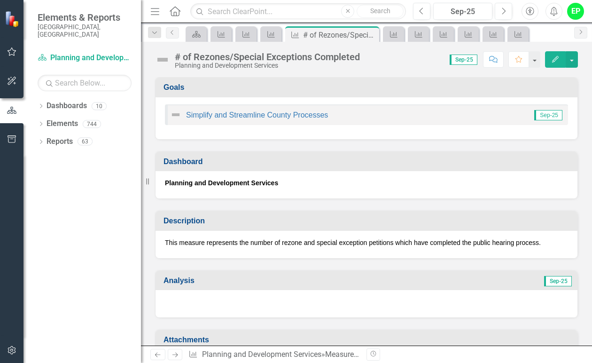
click at [487, 136] on div "Simplify and Streamline County Processes Sep-25" at bounding box center [367, 118] width 422 height 42
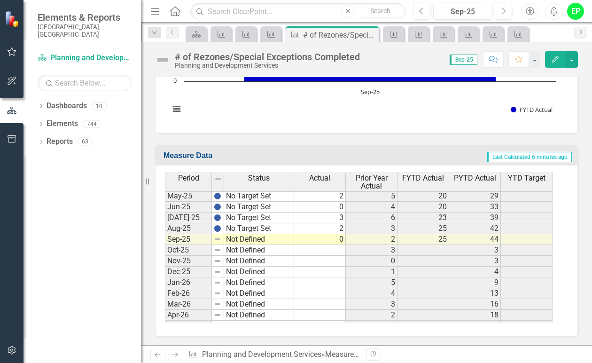
scroll to position [1681, 0]
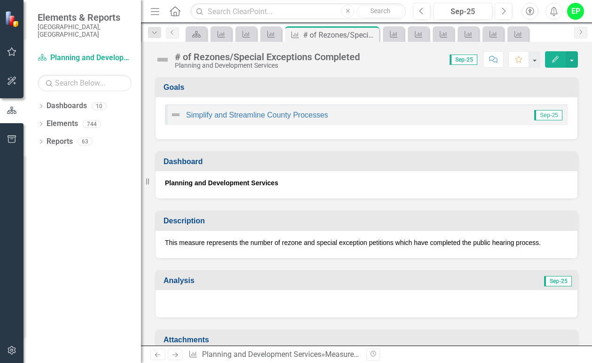
scroll to position [1484, 0]
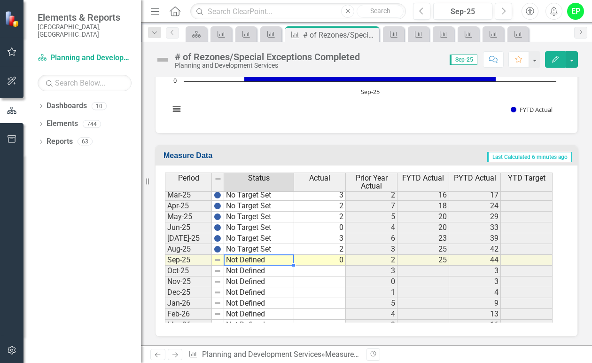
click at [282, 260] on td "Not Defined" at bounding box center [259, 260] width 70 height 11
click at [281, 260] on td "Not Defined" at bounding box center [259, 260] width 70 height 11
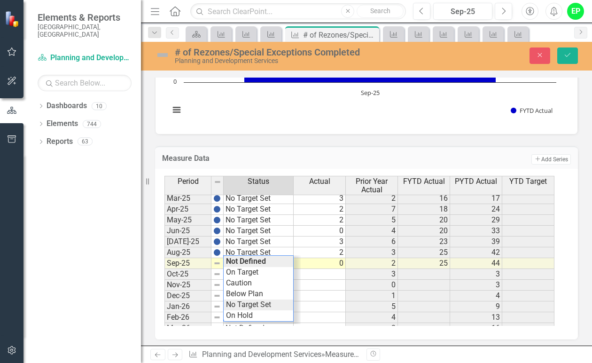
type textarea "No Target Set"
click at [259, 305] on div "Period Status Actual Prior Year Actual FYTD Actual PYTD Actual YTD Target Apr-2…" at bounding box center [363, 251] width 397 height 150
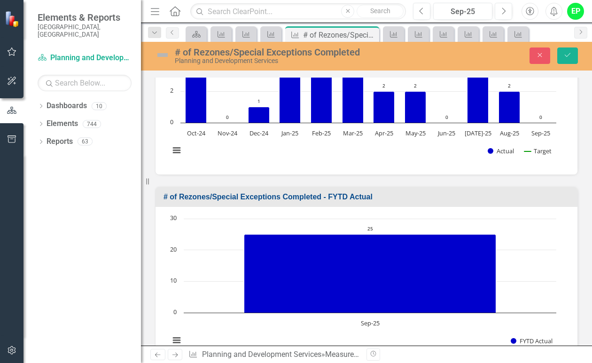
scroll to position [388, 0]
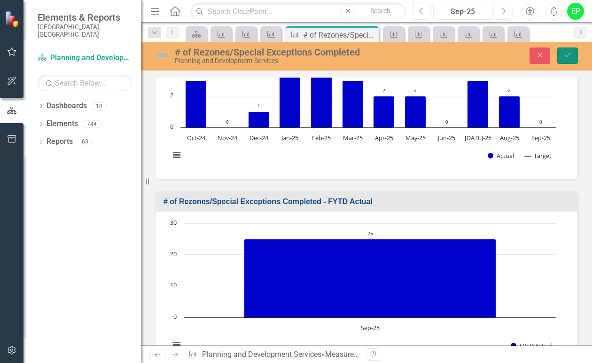
click at [570, 58] on icon "Save" at bounding box center [568, 55] width 8 height 7
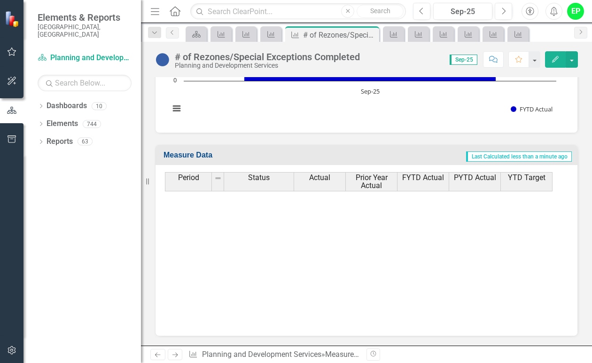
scroll to position [0, 0]
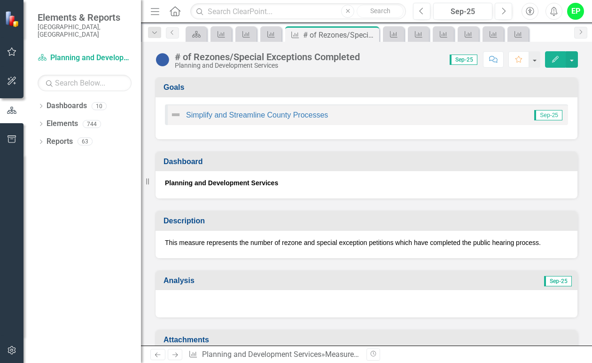
click at [193, 283] on h3 "Analysis" at bounding box center [270, 280] width 213 height 8
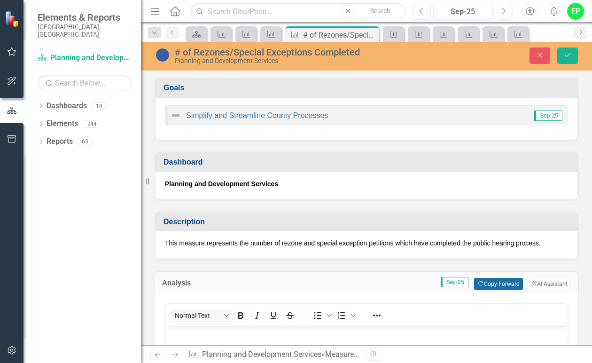
click at [478, 282] on button "Copy Forward Copy Forward" at bounding box center [498, 284] width 48 height 12
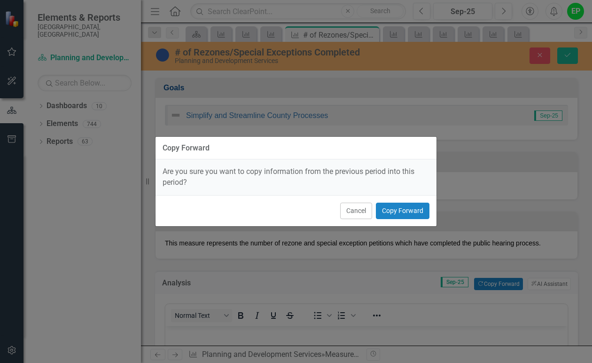
click at [407, 202] on div "Cancel Copy Forward" at bounding box center [296, 210] width 281 height 31
click at [405, 207] on button "Copy Forward" at bounding box center [403, 211] width 54 height 16
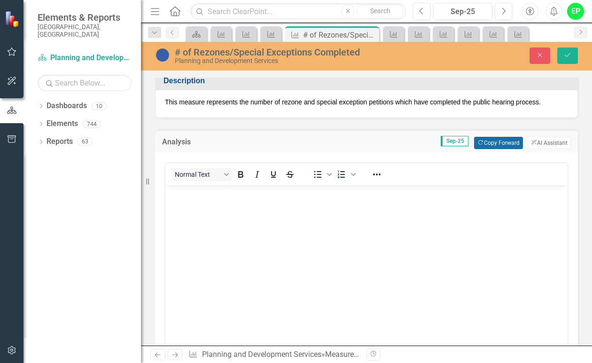
click at [482, 143] on button "Copy Forward Copy Forward" at bounding box center [498, 143] width 48 height 12
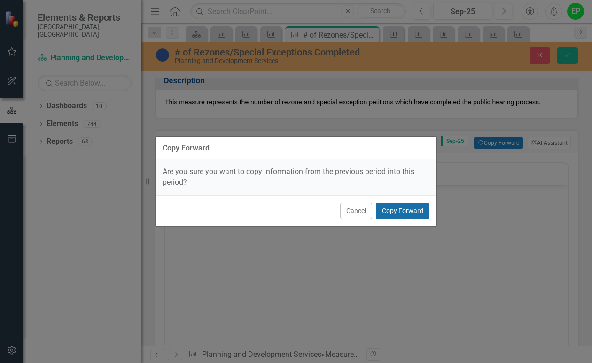
click at [399, 210] on button "Copy Forward" at bounding box center [403, 211] width 54 height 16
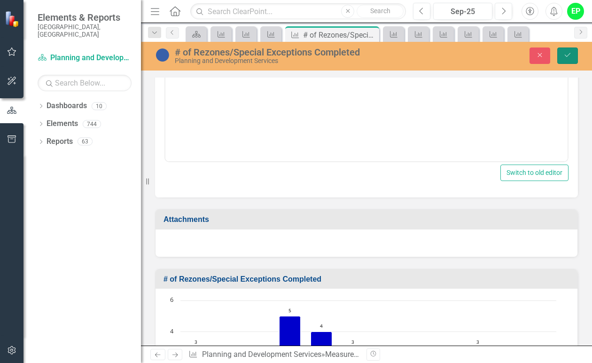
click at [566, 57] on icon "Save" at bounding box center [568, 55] width 8 height 7
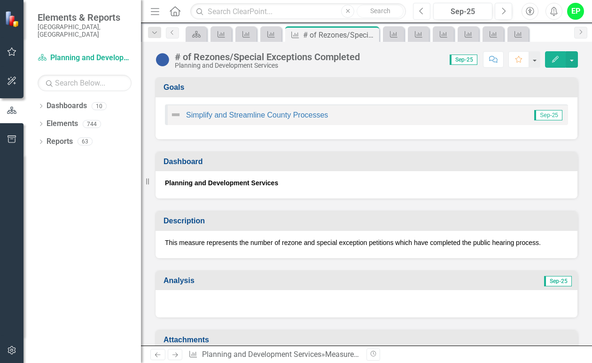
click at [424, 10] on icon "Previous" at bounding box center [421, 11] width 5 height 8
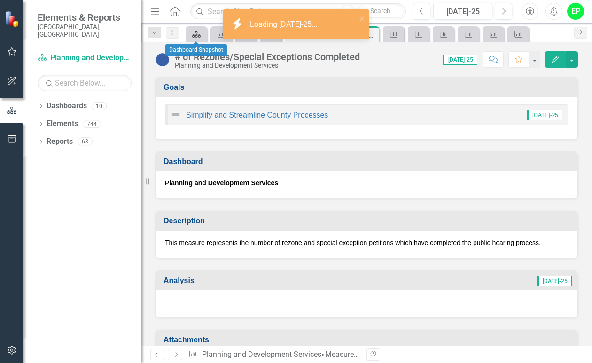
click at [192, 34] on icon "Dashboard" at bounding box center [196, 35] width 9 height 8
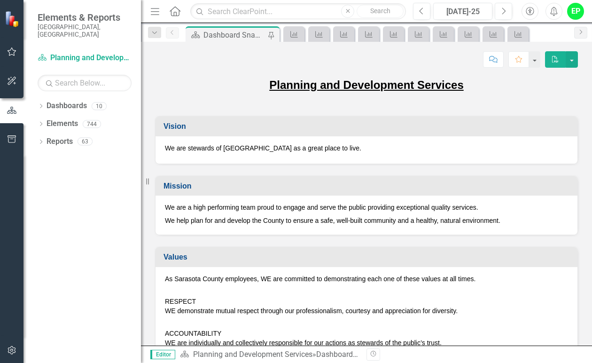
click at [516, 11] on div "Previous [DATE]-25 Next" at bounding box center [465, 11] width 104 height 17
click at [508, 11] on button "Next" at bounding box center [503, 11] width 17 height 17
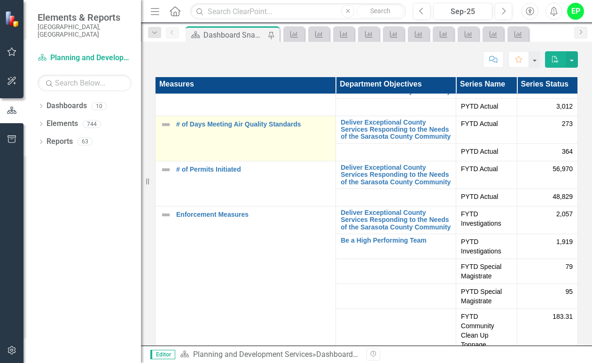
scroll to position [611, 0]
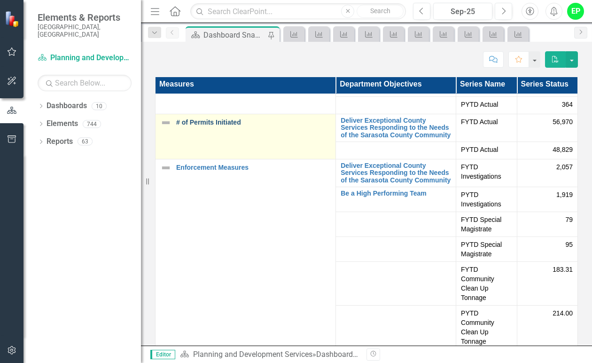
click at [211, 126] on link "# of Permits Initiated" at bounding box center [253, 122] width 155 height 7
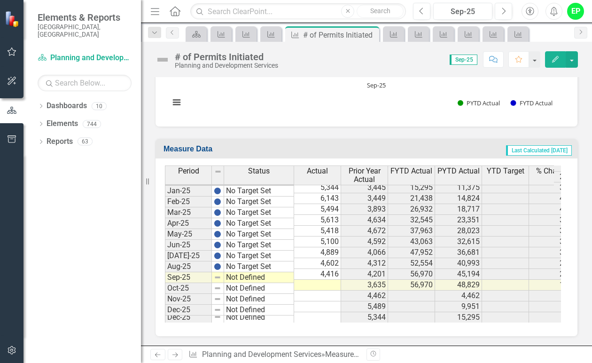
scroll to position [711, 0]
click at [326, 279] on td at bounding box center [317, 284] width 47 height 11
click at [328, 279] on td at bounding box center [317, 284] width 47 height 11
click at [328, 276] on textarea at bounding box center [317, 276] width 47 height 11
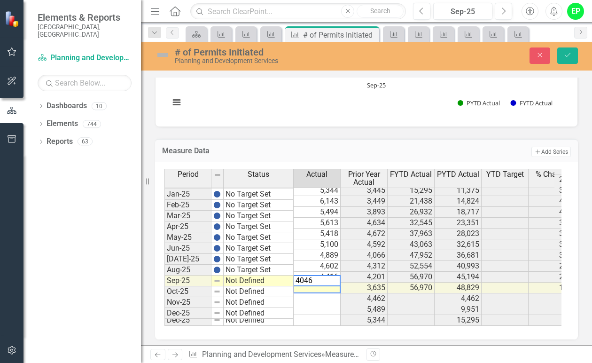
type textarea "4046"
click at [269, 276] on td "Not Defined" at bounding box center [259, 281] width 70 height 11
click at [268, 276] on td "Not Defined" at bounding box center [259, 281] width 70 height 11
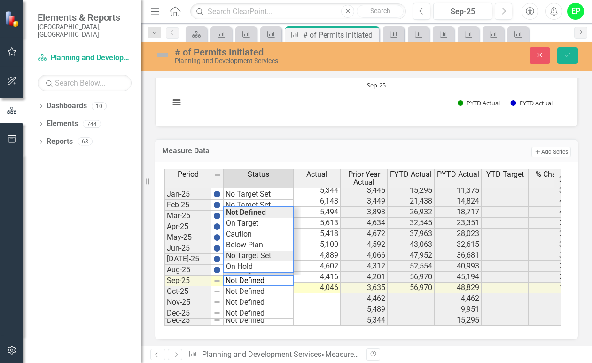
type textarea "No Target Set"
click at [252, 253] on div "Period Status Actual Prior Year Actual FYTD Actual PYTD Actual YTD Target % Cha…" at bounding box center [363, 247] width 397 height 157
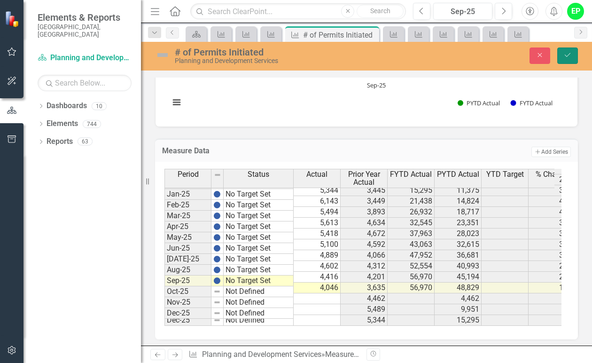
click at [569, 54] on icon "Save" at bounding box center [568, 55] width 8 height 7
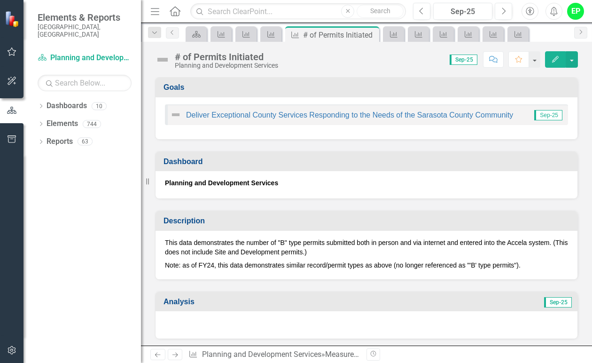
scroll to position [47, 0]
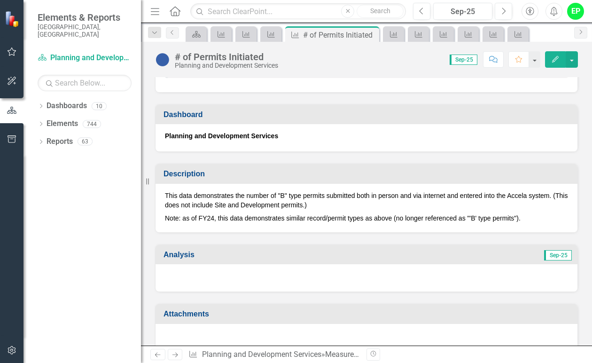
click at [233, 259] on h3 "Analysis" at bounding box center [270, 255] width 213 height 8
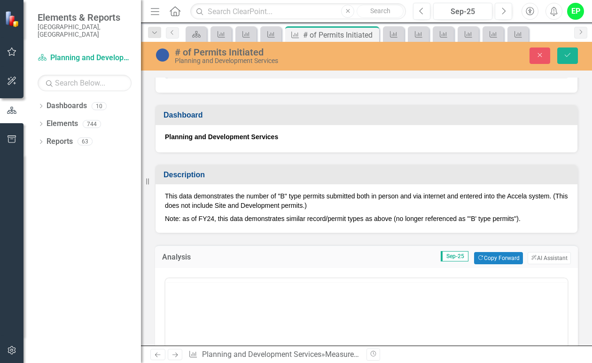
scroll to position [0, 0]
click at [488, 261] on button "Copy Forward Copy Forward" at bounding box center [498, 258] width 48 height 12
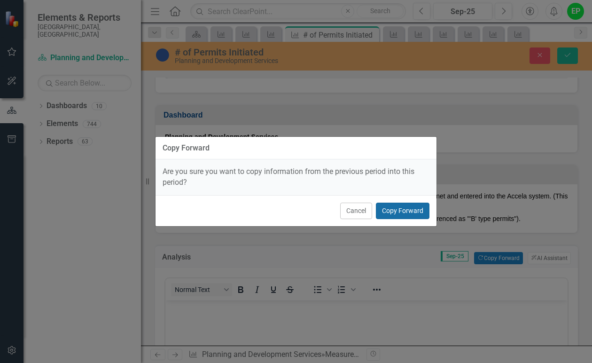
click at [420, 213] on button "Copy Forward" at bounding box center [403, 211] width 54 height 16
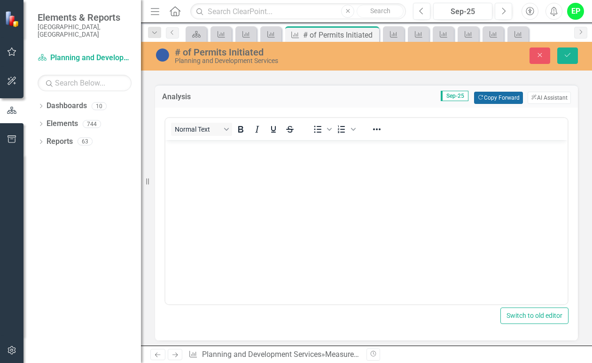
scroll to position [188, 0]
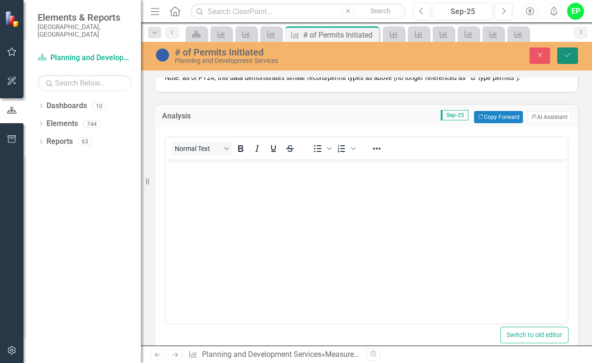
click at [570, 55] on icon "Save" at bounding box center [568, 55] width 8 height 7
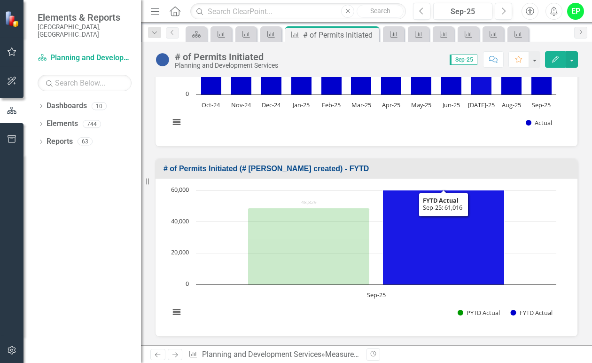
scroll to position [517, 0]
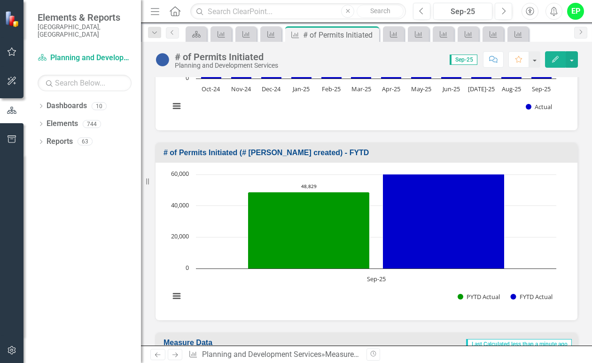
click at [499, 157] on h3 "# of Permits Initiated (# [PERSON_NAME] created) - FYTD" at bounding box center [369, 153] width 410 height 8
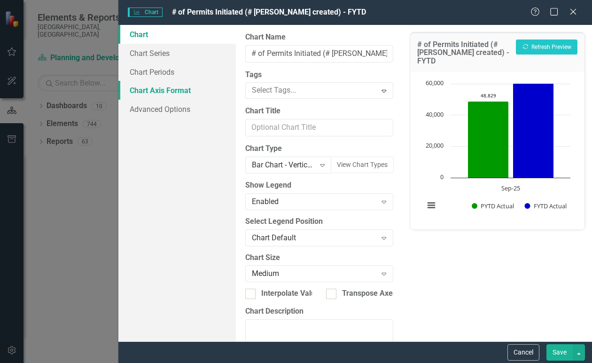
click at [192, 88] on link "Chart Axis Format" at bounding box center [177, 90] width 118 height 19
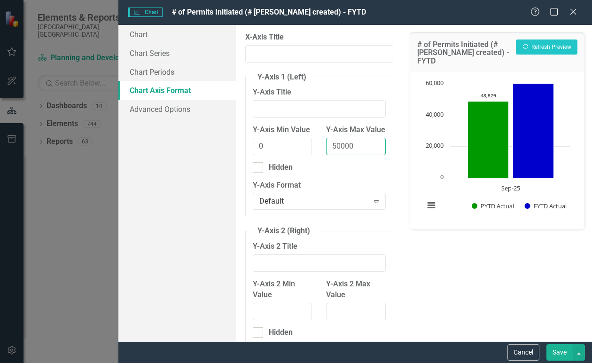
click at [350, 155] on input "50000" at bounding box center [355, 146] width 59 height 17
drag, startPoint x: 350, startPoint y: 160, endPoint x: 323, endPoint y: 163, distance: 27.5
click at [326, 155] on input "50000" at bounding box center [355, 146] width 59 height 17
type input "70000"
click at [555, 46] on button "Recalculate Refresh Preview" at bounding box center [547, 46] width 62 height 15
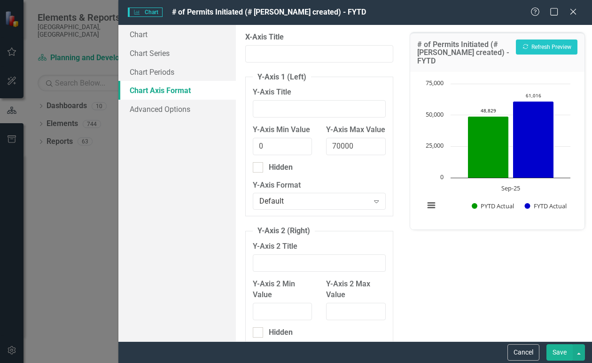
click at [560, 350] on button "Save" at bounding box center [560, 352] width 26 height 16
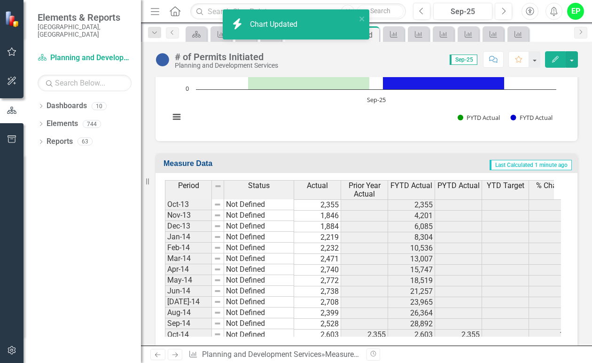
scroll to position [711, 0]
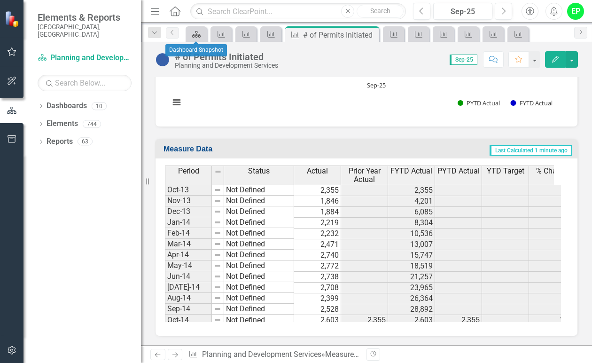
click at [201, 35] on icon "Dashboard" at bounding box center [196, 35] width 9 height 8
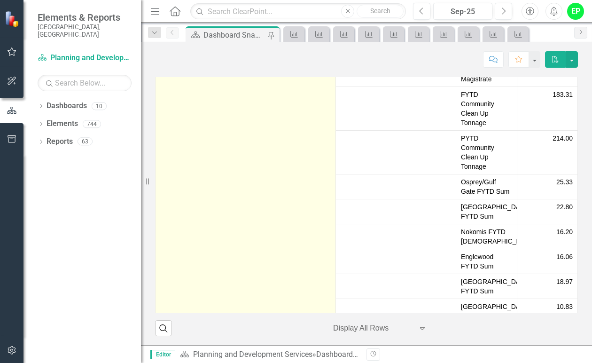
scroll to position [705, 0]
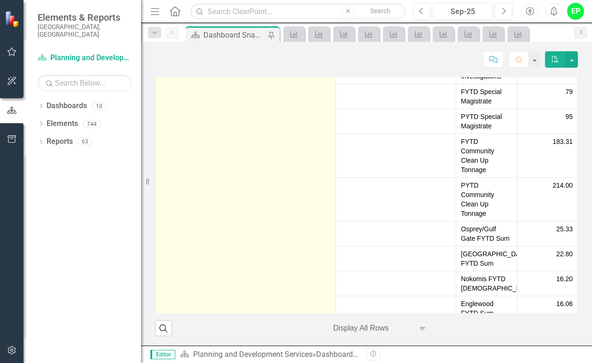
click at [219, 43] on link "Enforcement Measures" at bounding box center [253, 39] width 155 height 7
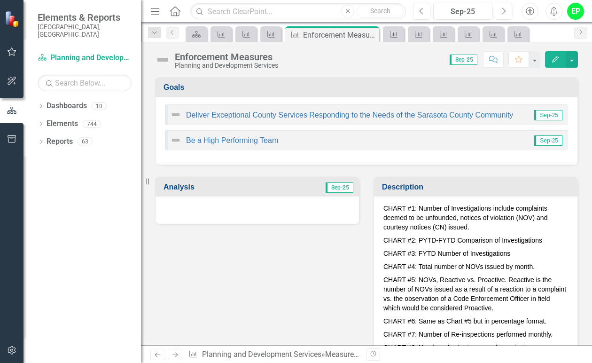
click at [228, 177] on div "Analysis Sep-25" at bounding box center [258, 187] width 204 height 20
click at [225, 188] on h3 "Analysis" at bounding box center [213, 187] width 99 height 8
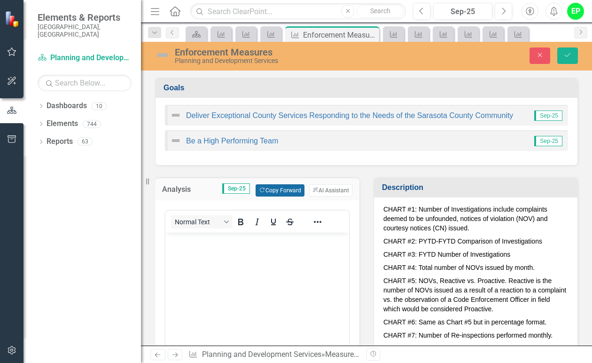
click at [284, 196] on button "Copy Forward Copy Forward" at bounding box center [280, 190] width 48 height 12
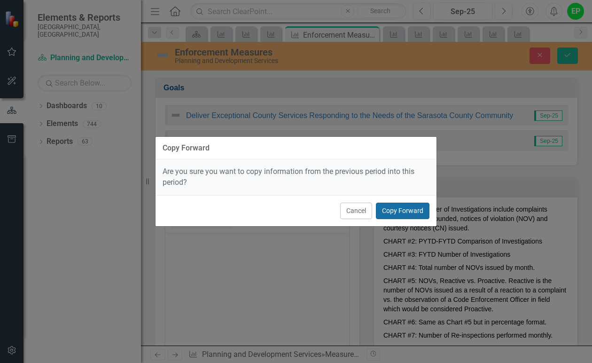
click at [389, 214] on button "Copy Forward" at bounding box center [403, 211] width 54 height 16
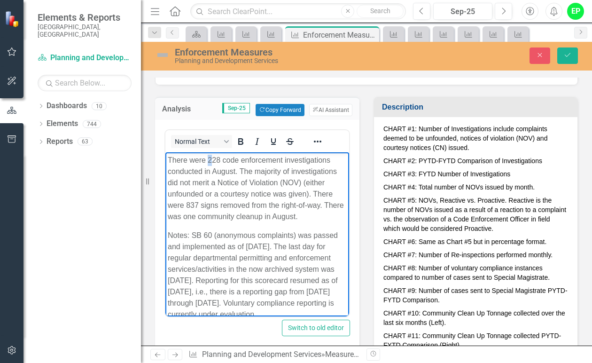
click at [211, 160] on p "There were 228 code enforcement investigations conducted in August. The majorit…" at bounding box center [257, 189] width 179 height 68
click at [213, 159] on p "There were 228 code enforcement investigations conducted in August. The majorit…" at bounding box center [257, 189] width 179 height 68
drag, startPoint x: 213, startPoint y: 159, endPoint x: 219, endPoint y: 158, distance: 6.3
click at [219, 158] on p "There were 228 code enforcement investigations conducted in August. The majorit…" at bounding box center [257, 189] width 179 height 68
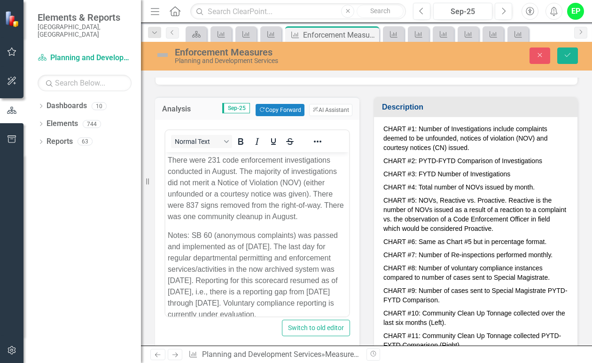
click at [353, 144] on div "Normal Text Switch to old editor" at bounding box center [257, 236] width 205 height 233
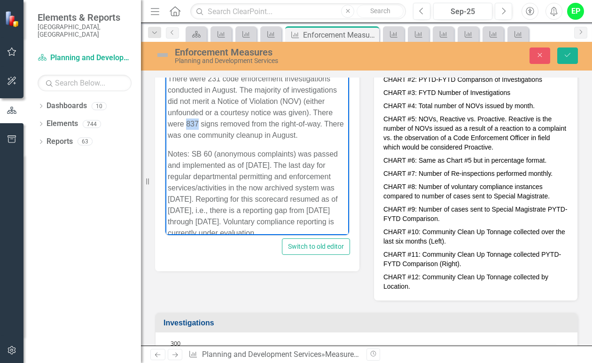
drag, startPoint x: 234, startPoint y: 123, endPoint x: 246, endPoint y: 123, distance: 12.2
click at [246, 123] on p "There were 231 code enforcement investigations conducted in August. The majorit…" at bounding box center [257, 107] width 179 height 68
drag, startPoint x: 167, startPoint y: 146, endPoint x: 190, endPoint y: 146, distance: 23.5
click at [190, 146] on body "There were 231 code enforcement investigations conducted in August. The majorit…" at bounding box center [258, 180] width 184 height 219
drag, startPoint x: 211, startPoint y: 88, endPoint x: 235, endPoint y: 89, distance: 24.0
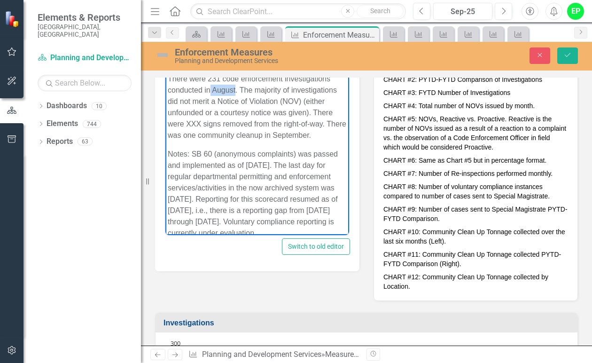
click at [235, 89] on p "There were 231 code enforcement investigations conducted in August. The majorit…" at bounding box center [257, 107] width 179 height 68
drag, startPoint x: 235, startPoint y: 89, endPoint x: 225, endPoint y: 91, distance: 10.0
click at [225, 91] on p "There were 231 code enforcement investigations conducted in August. The majorit…" at bounding box center [257, 107] width 179 height 68
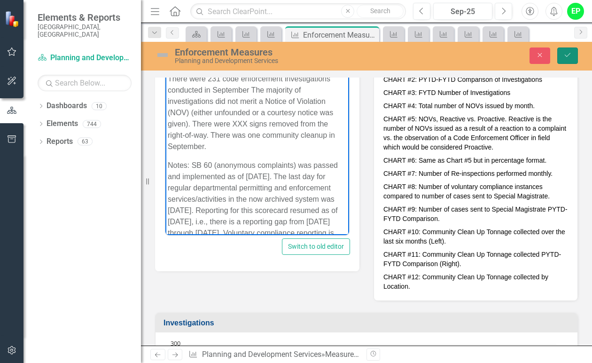
click at [570, 55] on icon "Save" at bounding box center [568, 55] width 8 height 7
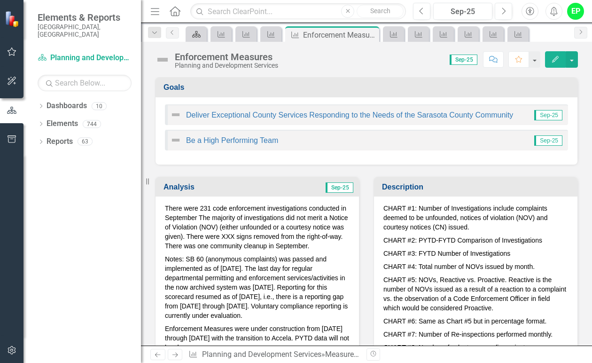
click at [201, 33] on icon "Dashboard" at bounding box center [196, 35] width 9 height 8
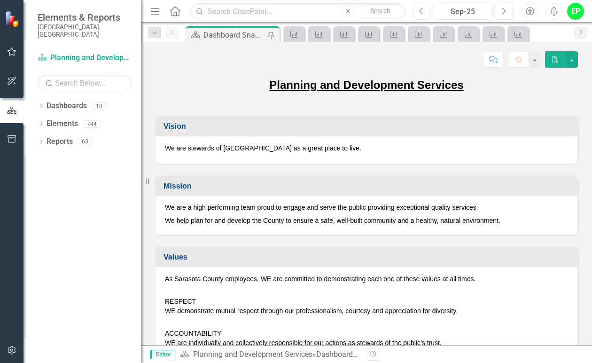
click at [520, 186] on h3 "Mission" at bounding box center [369, 186] width 410 height 8
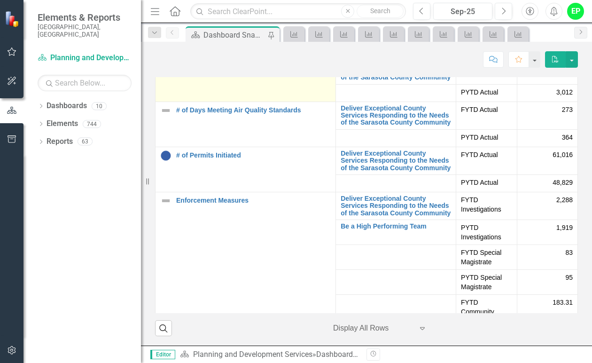
scroll to position [486, 0]
